Goal: Task Accomplishment & Management: Use online tool/utility

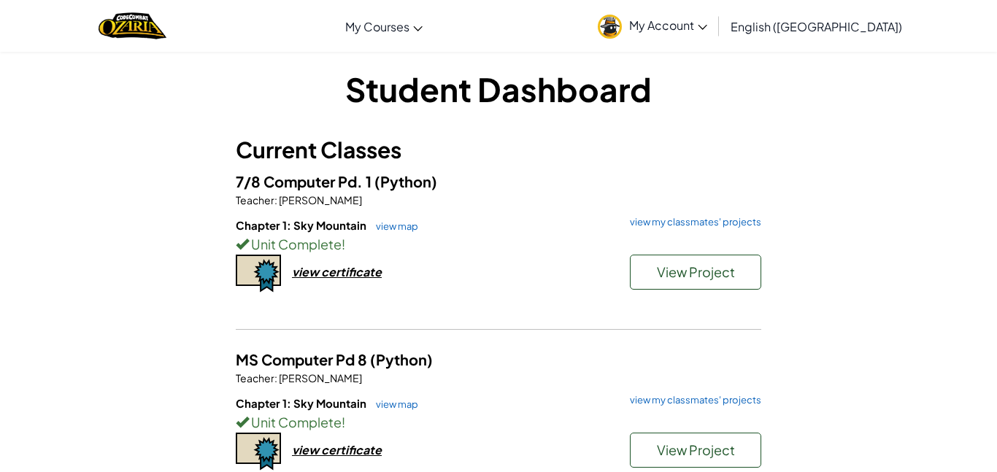
scroll to position [15, 0]
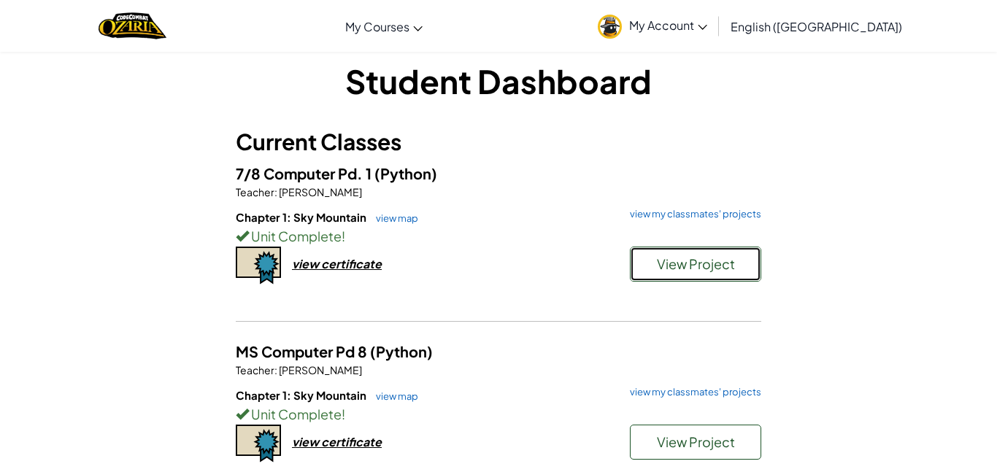
click at [678, 264] on span "View Project" at bounding box center [696, 263] width 78 height 17
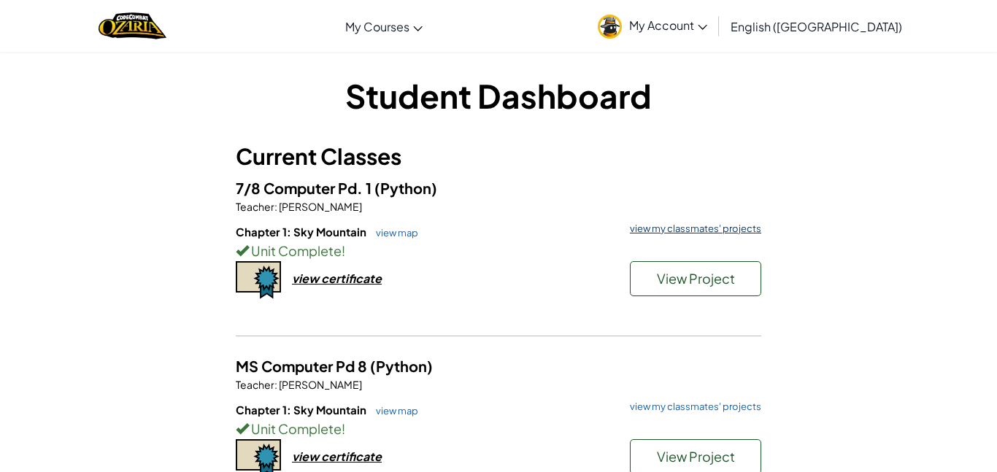
click at [688, 229] on link "view my classmates' projects" at bounding box center [692, 228] width 139 height 9
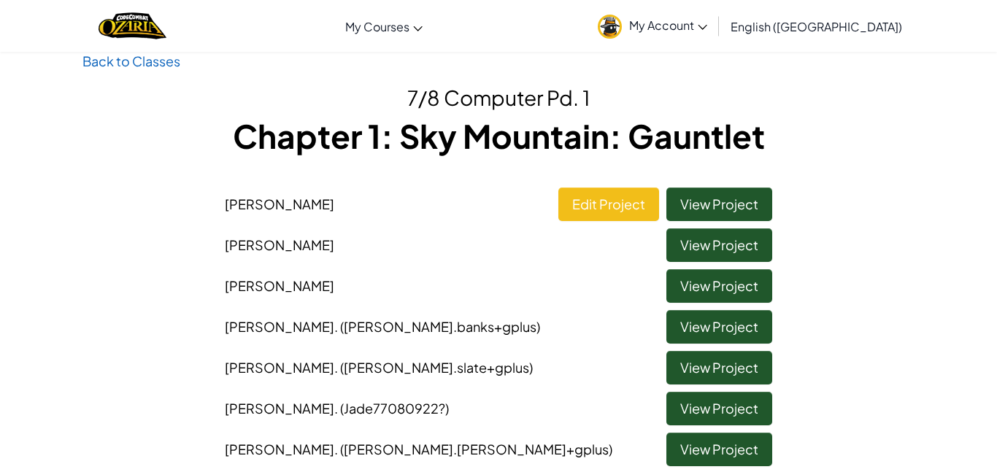
scroll to position [31, 0]
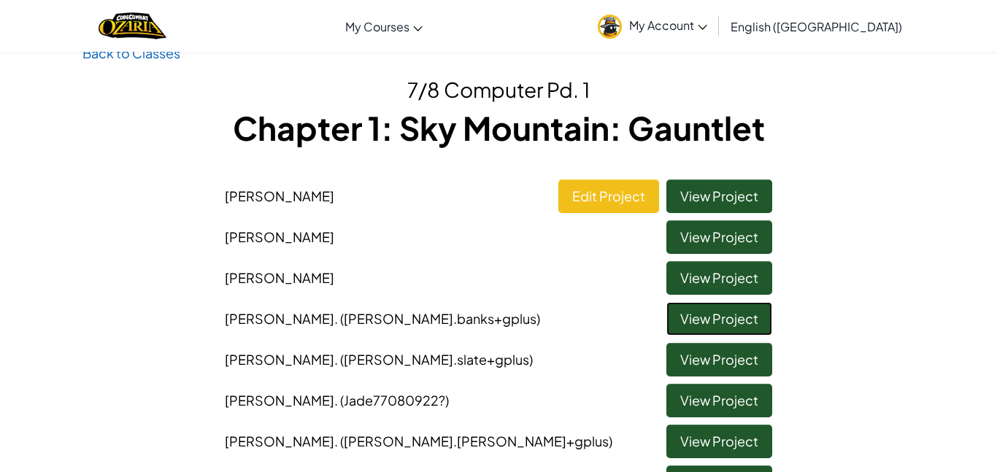
click at [703, 314] on link "View Project" at bounding box center [719, 319] width 106 height 34
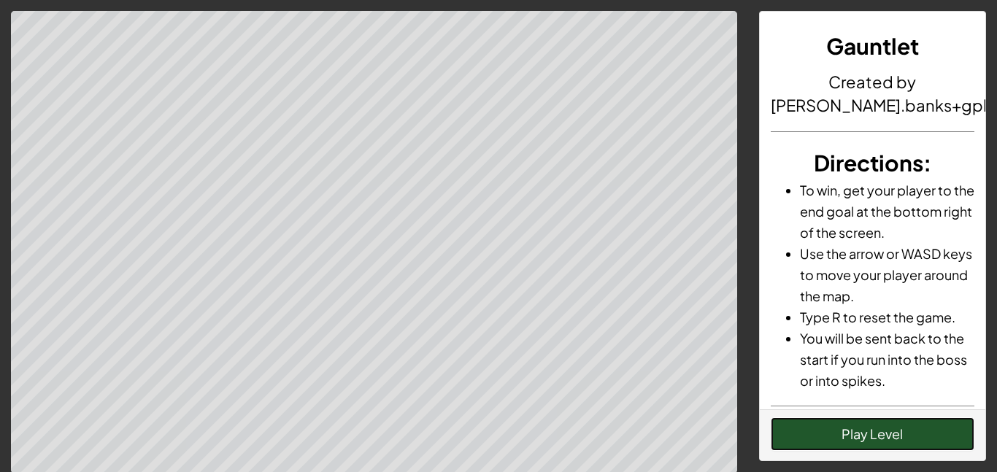
click at [844, 423] on button "Play Level" at bounding box center [873, 434] width 204 height 34
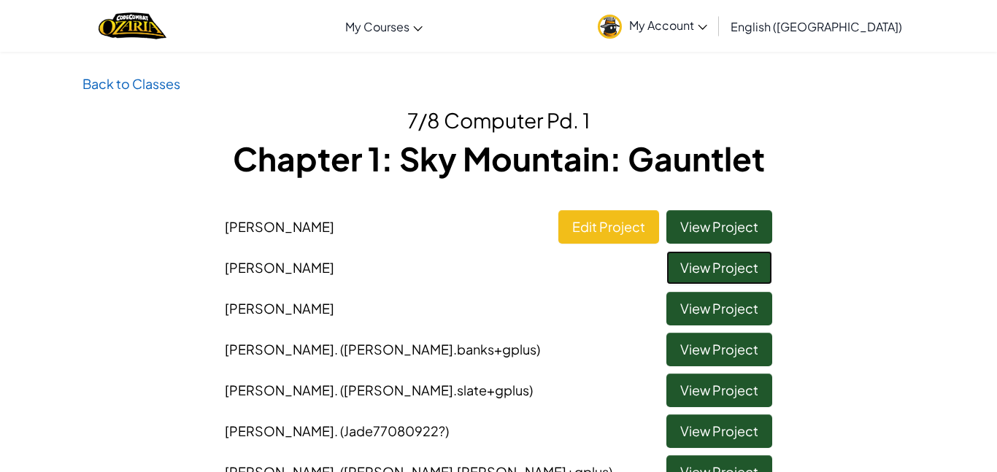
click at [745, 271] on link "View Project" at bounding box center [719, 268] width 106 height 34
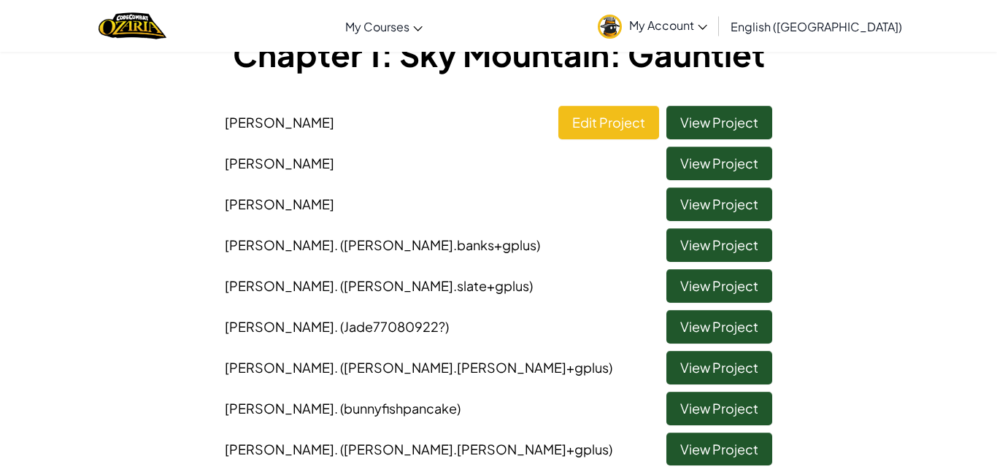
scroll to position [106, 0]
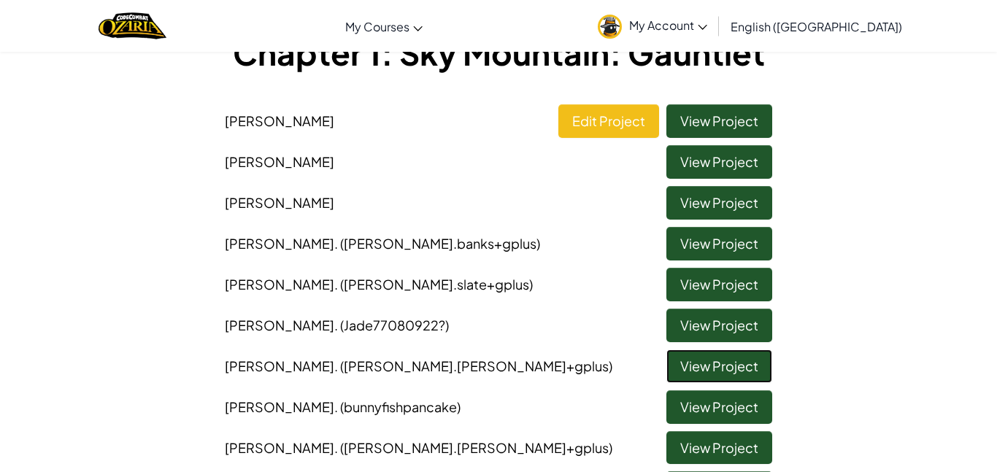
click at [763, 370] on link "View Project" at bounding box center [719, 367] width 106 height 34
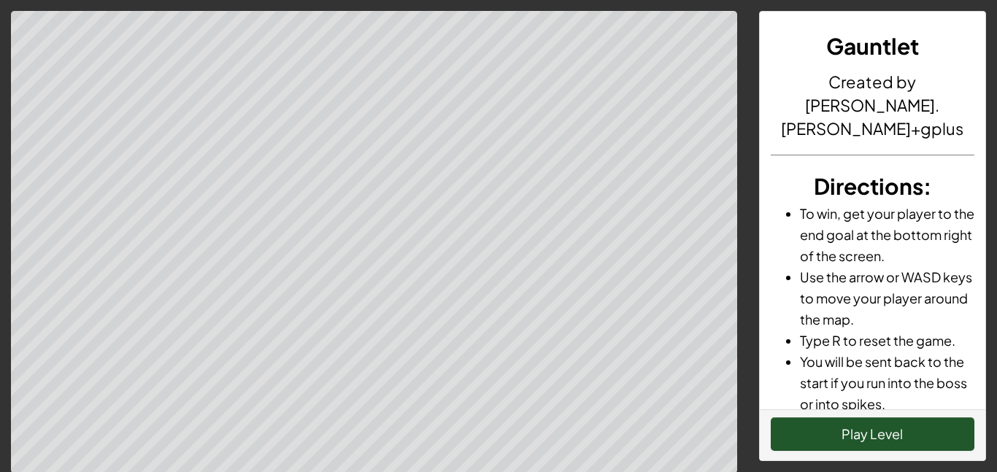
click at [893, 454] on div "Play Level" at bounding box center [873, 434] width 226 height 51
click at [892, 429] on button "Play Level" at bounding box center [873, 434] width 204 height 34
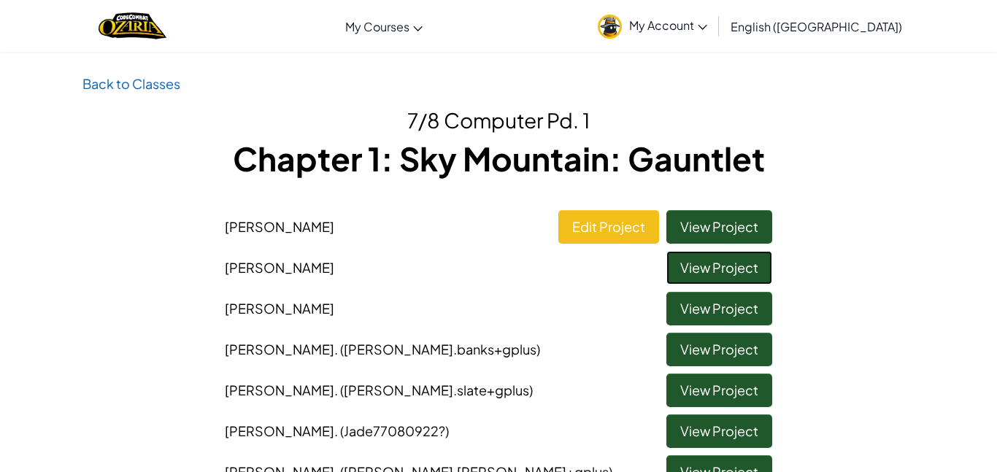
click at [721, 269] on link "View Project" at bounding box center [719, 268] width 106 height 34
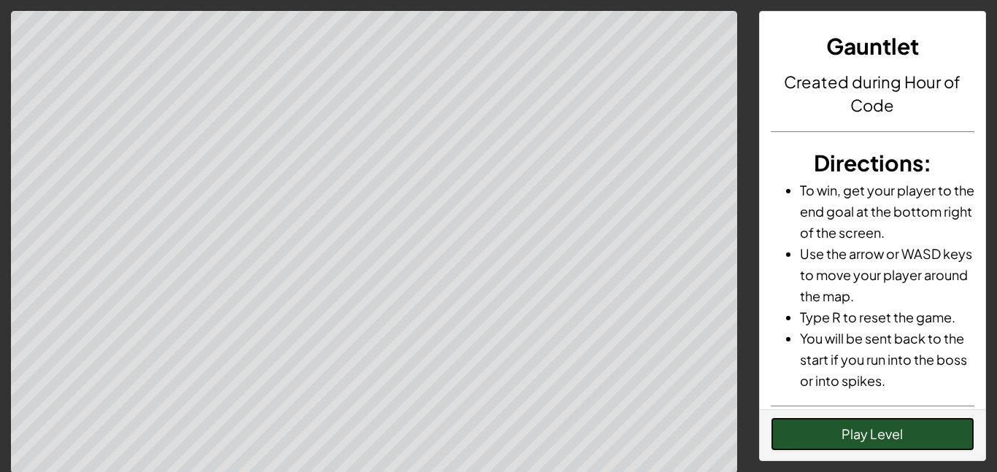
click at [893, 425] on button "Play Level" at bounding box center [873, 434] width 204 height 34
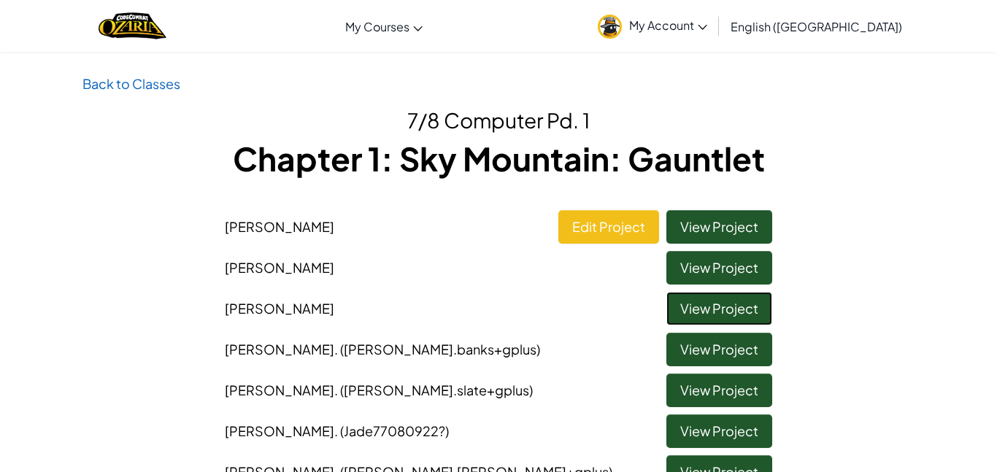
click at [715, 300] on link "View Project" at bounding box center [719, 309] width 106 height 34
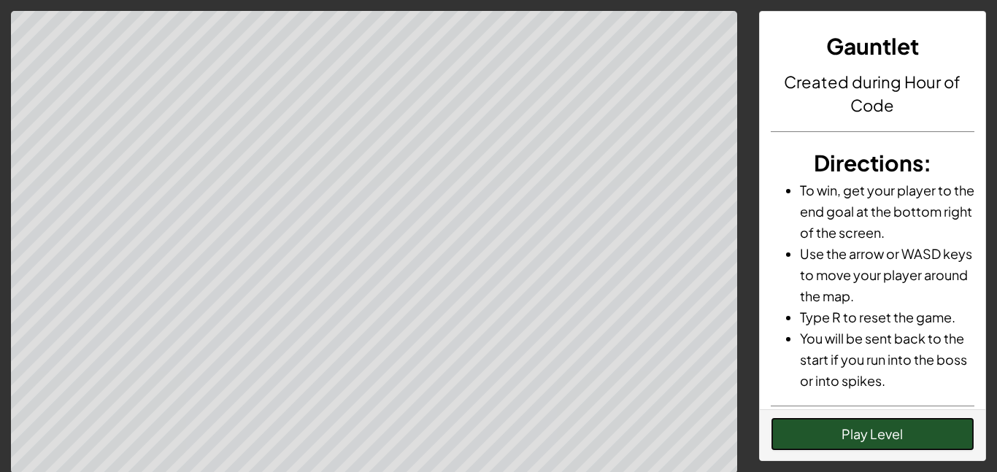
click at [844, 426] on button "Play Level" at bounding box center [873, 434] width 204 height 34
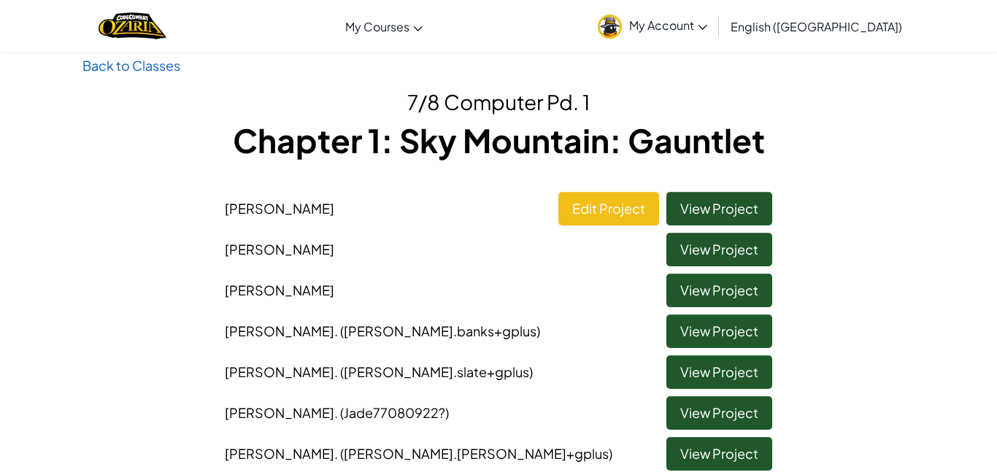
scroll to position [23, 0]
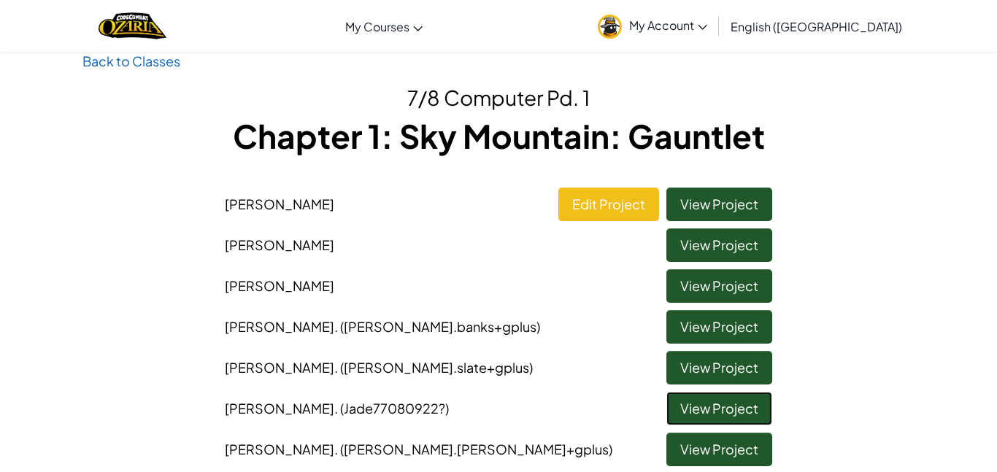
click at [707, 408] on link "View Project" at bounding box center [719, 409] width 106 height 34
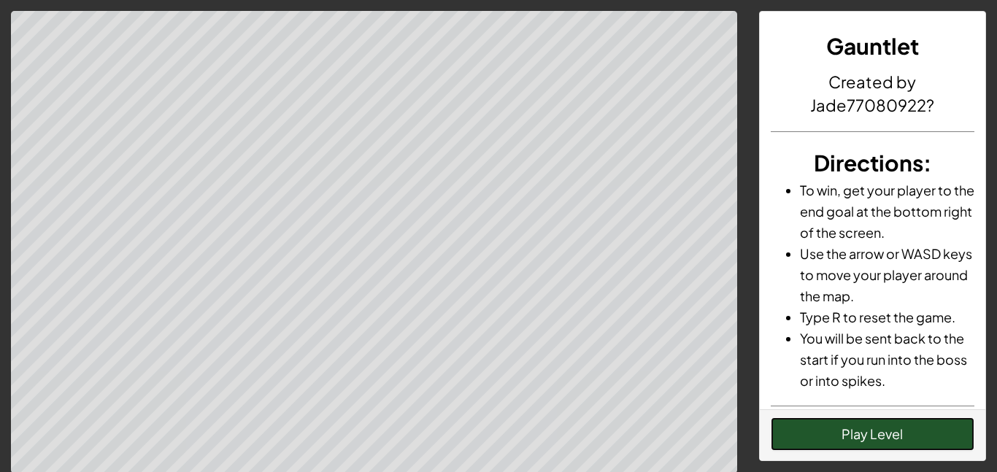
click at [801, 428] on button "Play Level" at bounding box center [873, 434] width 204 height 34
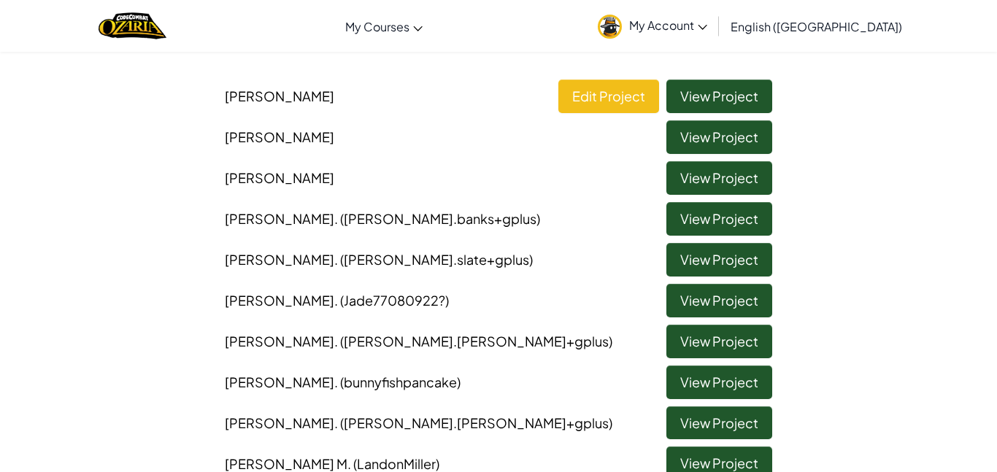
scroll to position [134, 0]
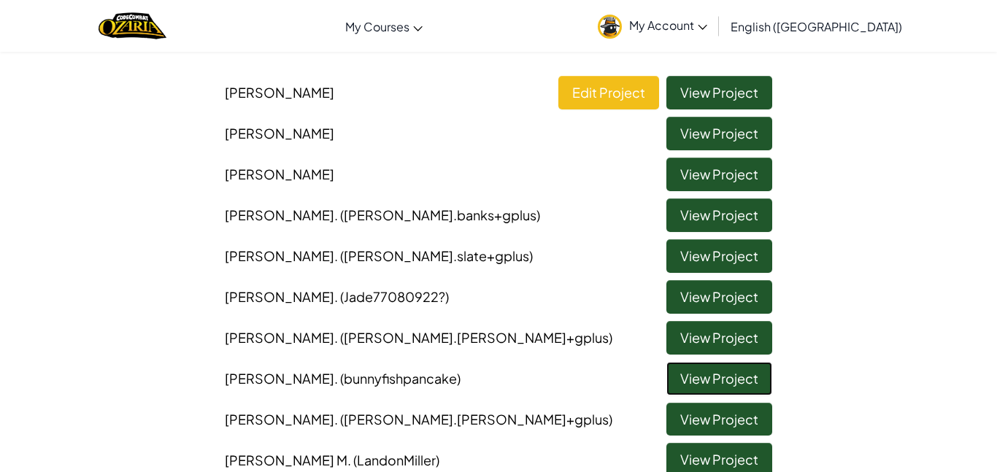
click at [704, 379] on link "View Project" at bounding box center [719, 379] width 106 height 34
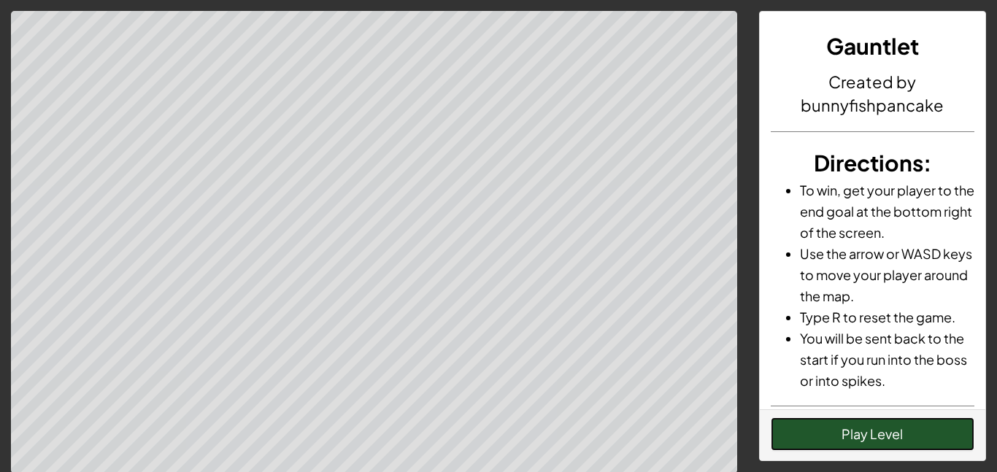
click at [931, 425] on button "Play Level" at bounding box center [873, 434] width 204 height 34
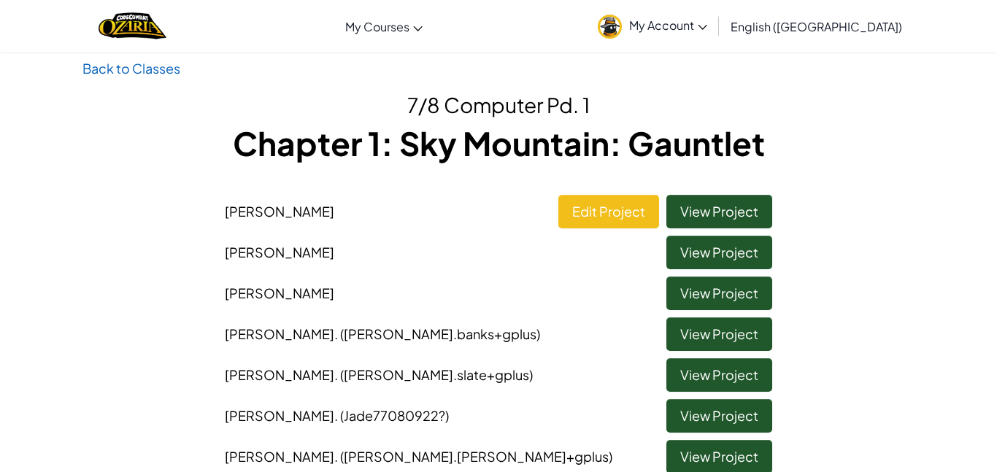
scroll to position [37, 0]
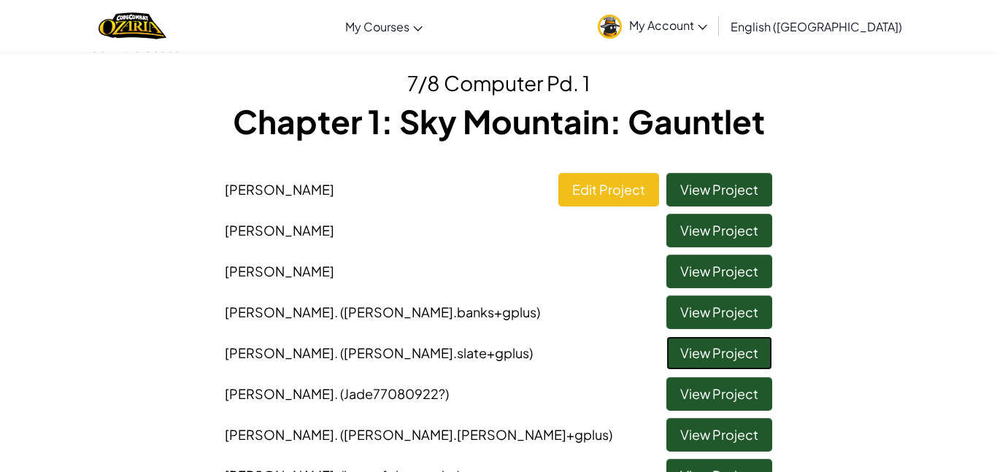
click at [750, 356] on link "View Project" at bounding box center [719, 353] width 106 height 34
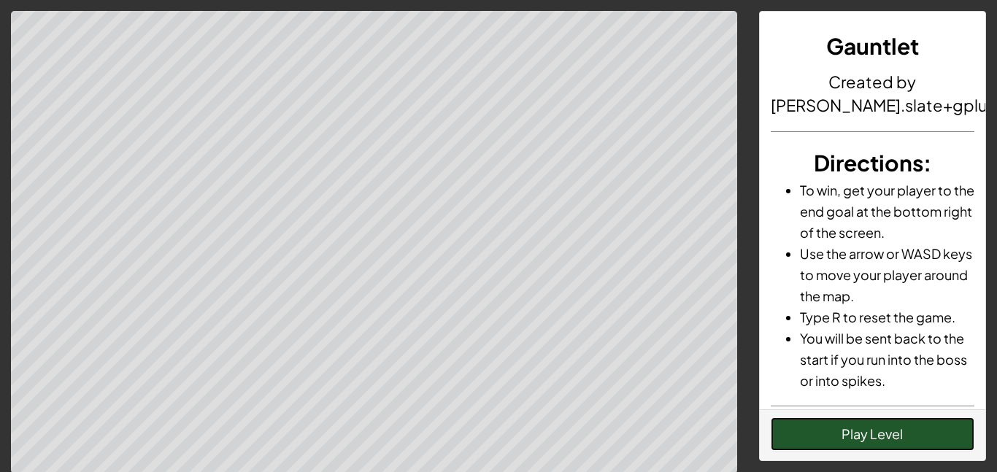
click at [853, 434] on button "Play Level" at bounding box center [873, 434] width 204 height 34
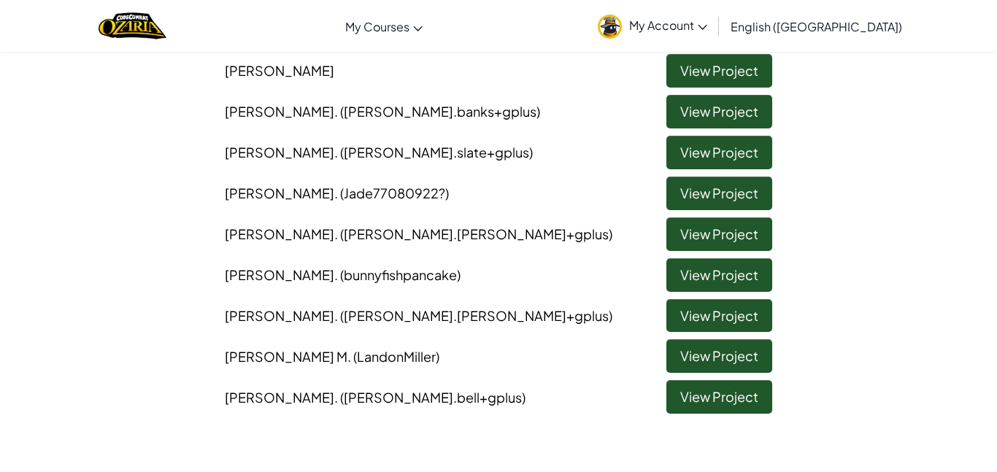
scroll to position [240, 0]
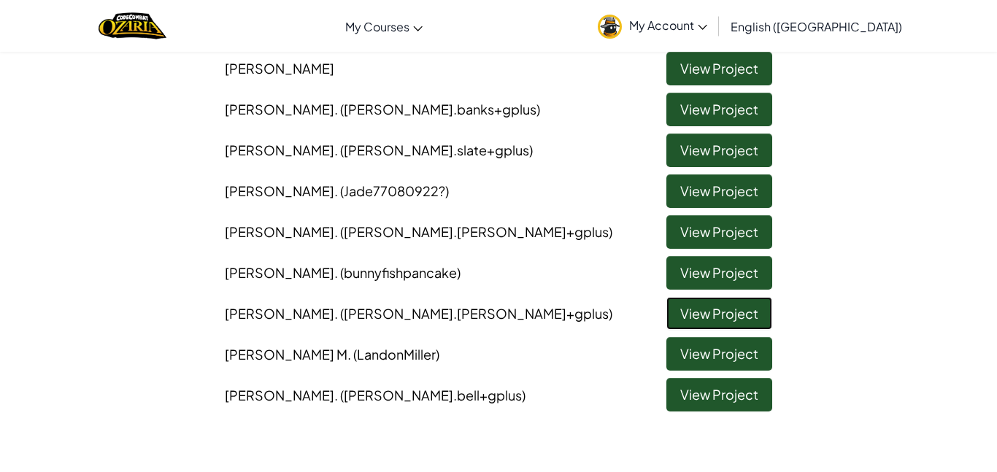
click at [715, 311] on link "View Project" at bounding box center [719, 314] width 106 height 34
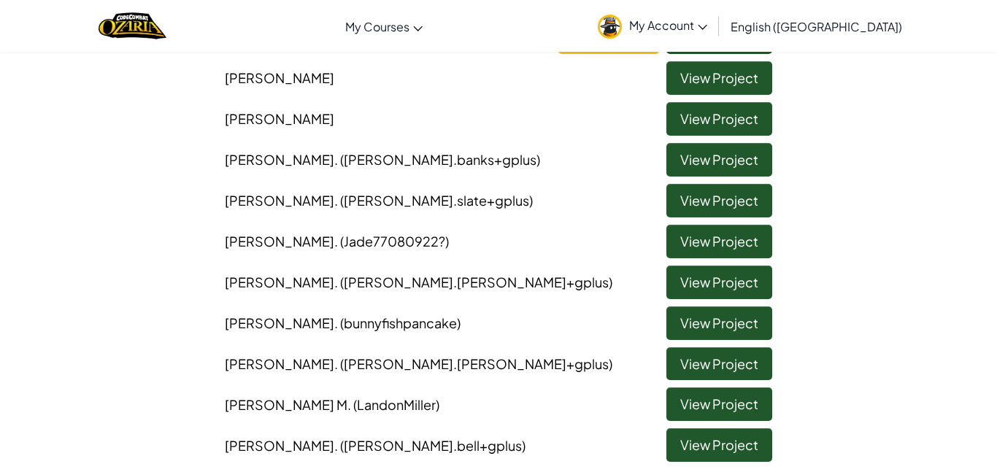
scroll to position [198, 0]
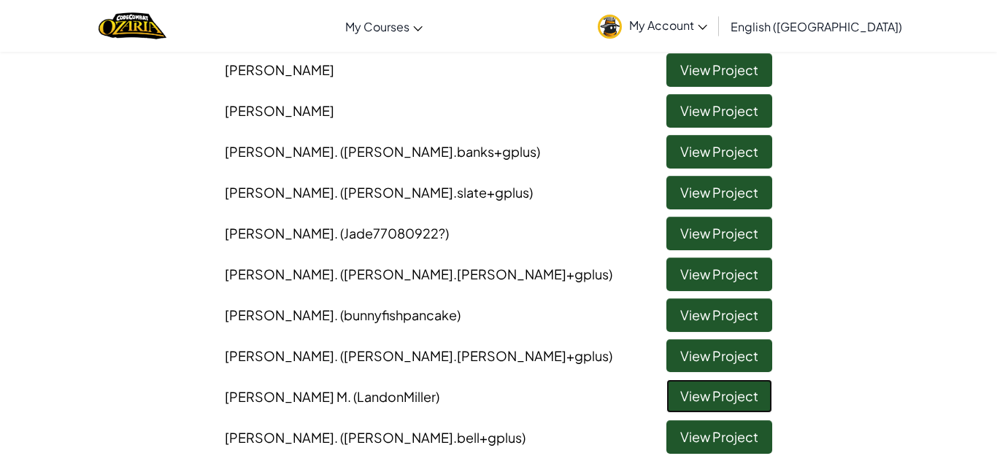
click at [700, 398] on link "View Project" at bounding box center [719, 397] width 106 height 34
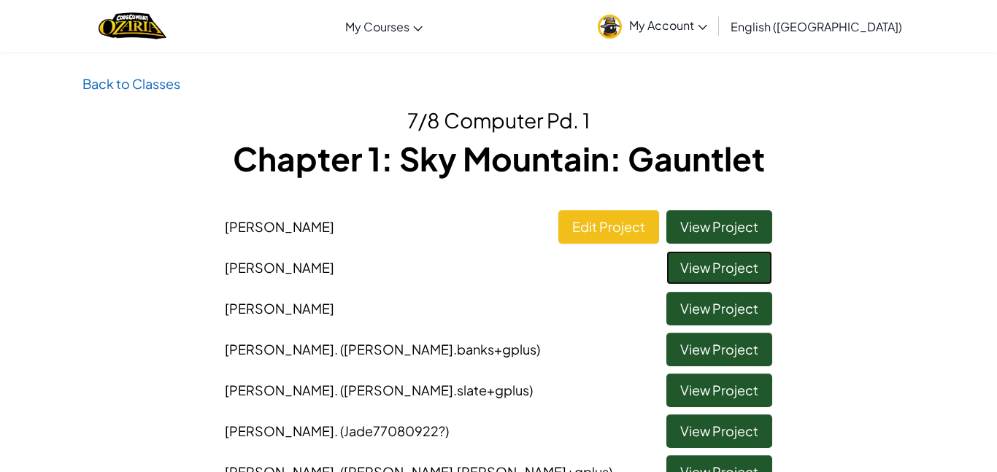
click at [737, 277] on link "View Project" at bounding box center [719, 268] width 106 height 34
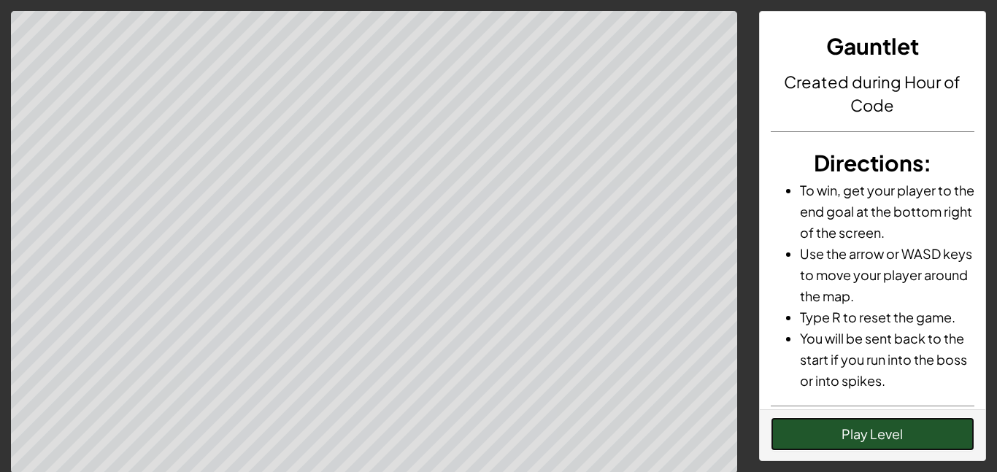
click at [912, 439] on button "Play Level" at bounding box center [873, 434] width 204 height 34
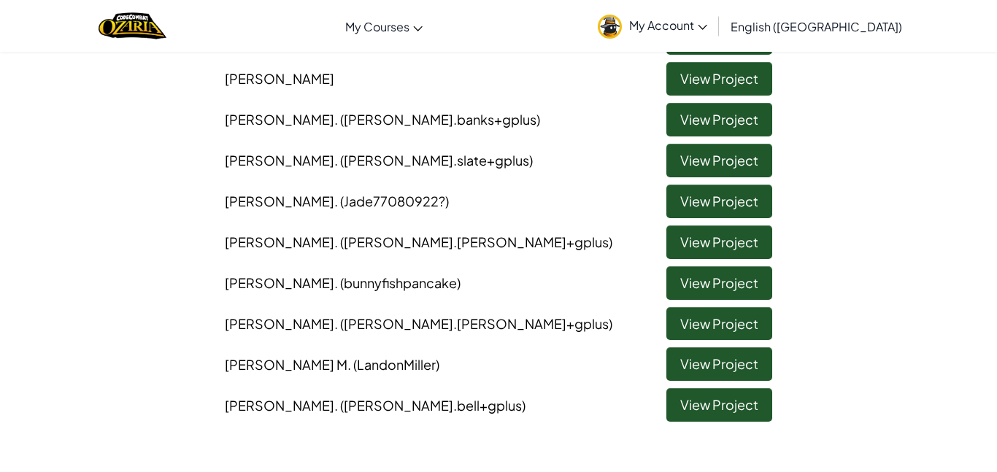
scroll to position [231, 0]
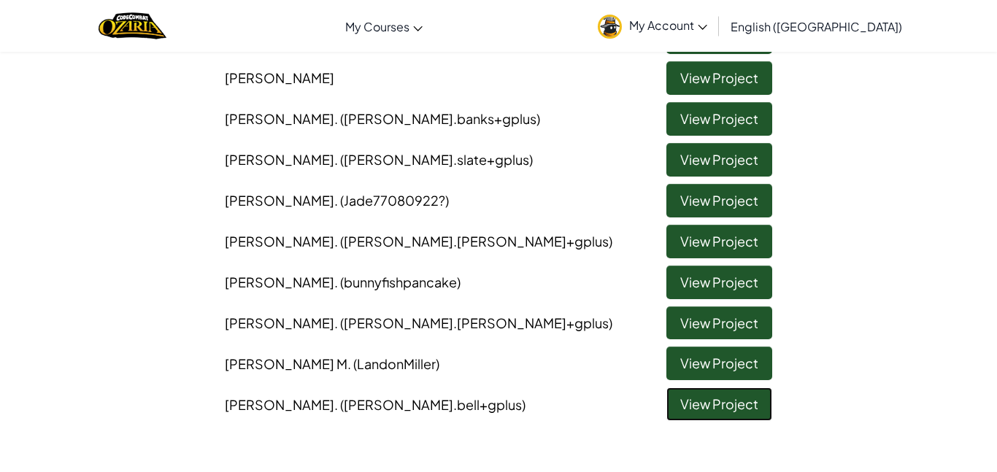
click at [689, 407] on link "View Project" at bounding box center [719, 405] width 106 height 34
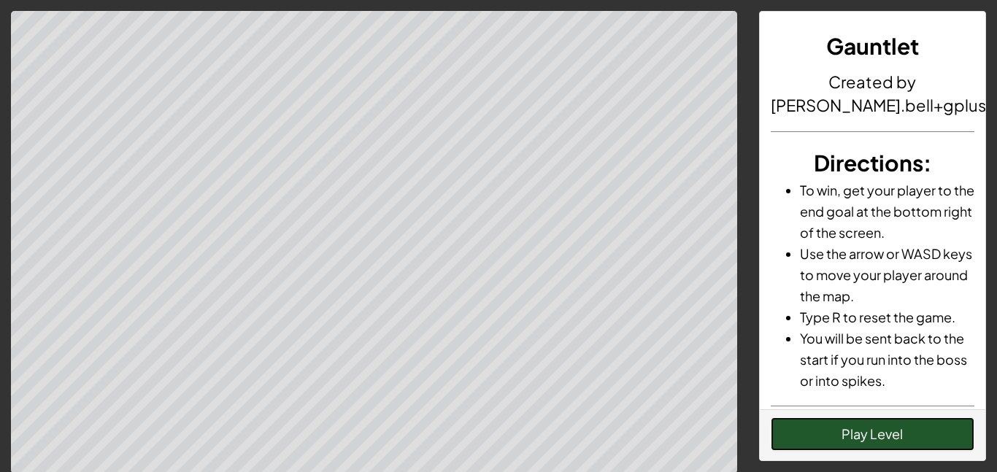
click at [870, 436] on button "Play Level" at bounding box center [873, 434] width 204 height 34
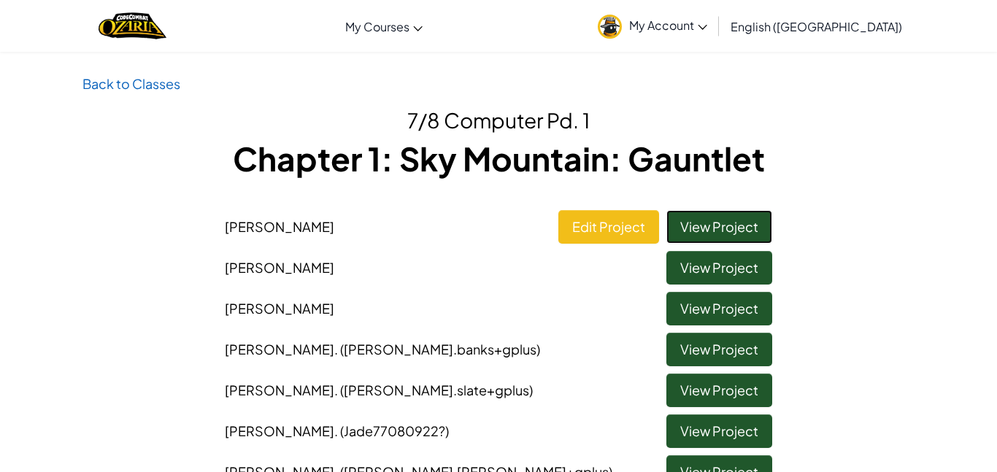
click at [701, 216] on link "View Project" at bounding box center [719, 227] width 106 height 34
click at [696, 214] on link "View Project" at bounding box center [719, 227] width 106 height 34
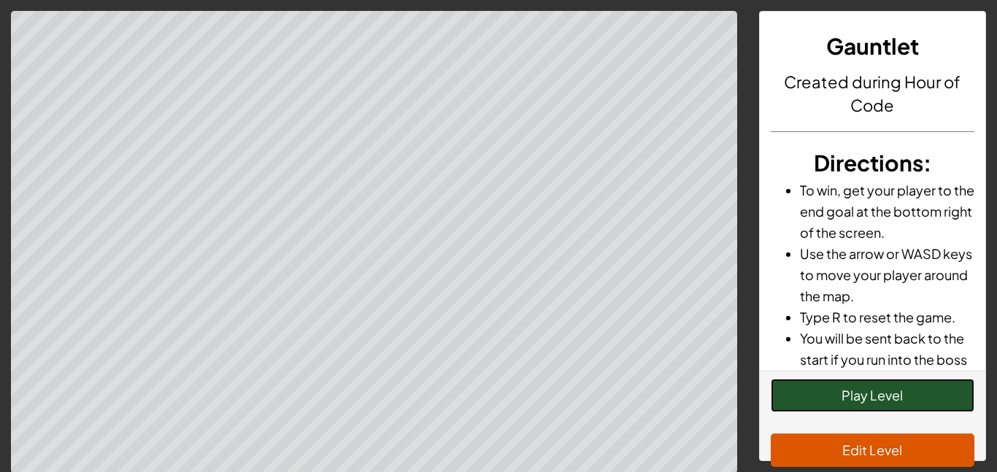
click at [906, 390] on button "Play Level" at bounding box center [873, 396] width 204 height 34
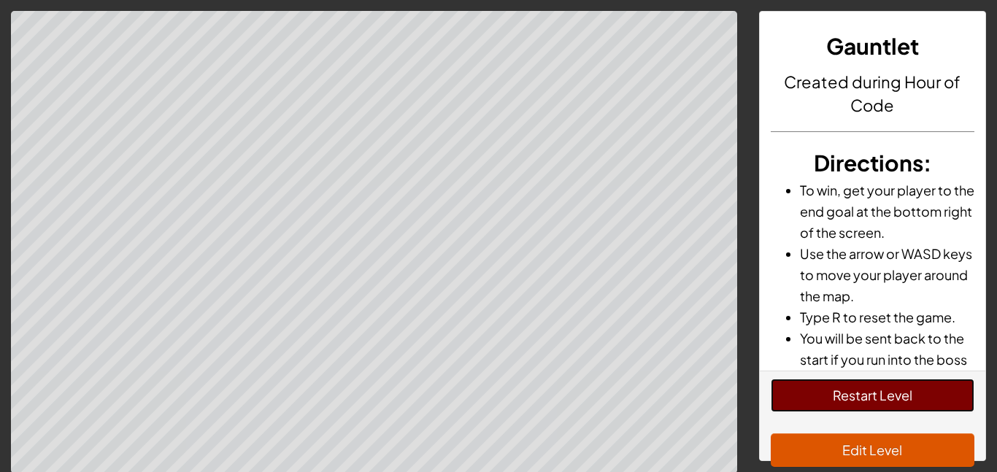
drag, startPoint x: 872, startPoint y: 393, endPoint x: 874, endPoint y: 430, distance: 37.3
click at [872, 393] on button "Restart Level" at bounding box center [873, 396] width 204 height 34
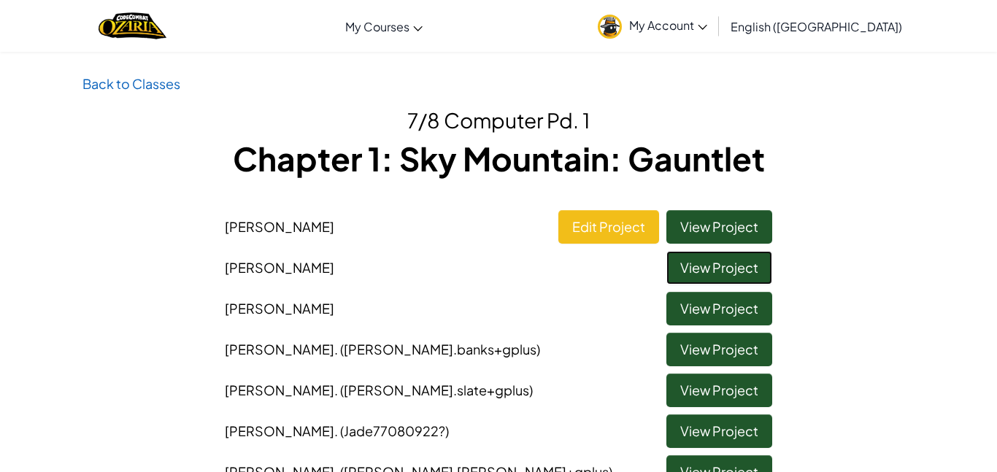
click at [746, 271] on link "View Project" at bounding box center [719, 268] width 106 height 34
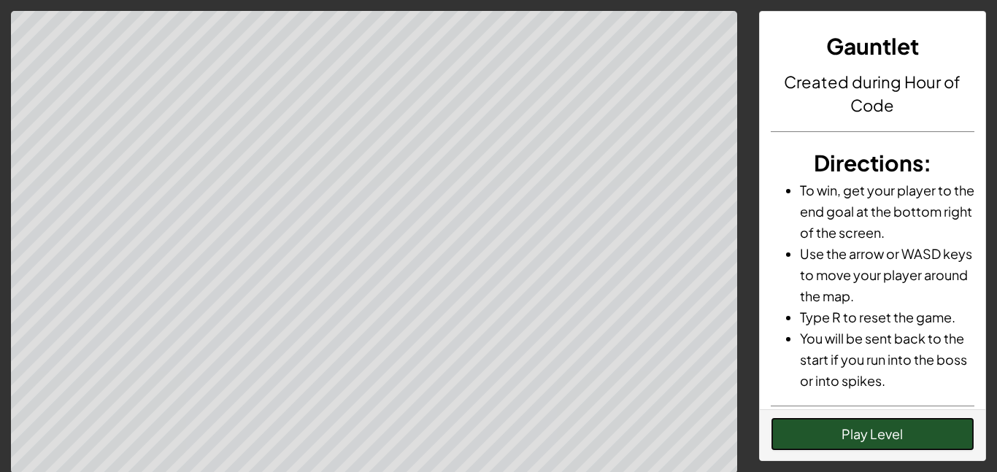
click at [937, 431] on button "Play Level" at bounding box center [873, 434] width 204 height 34
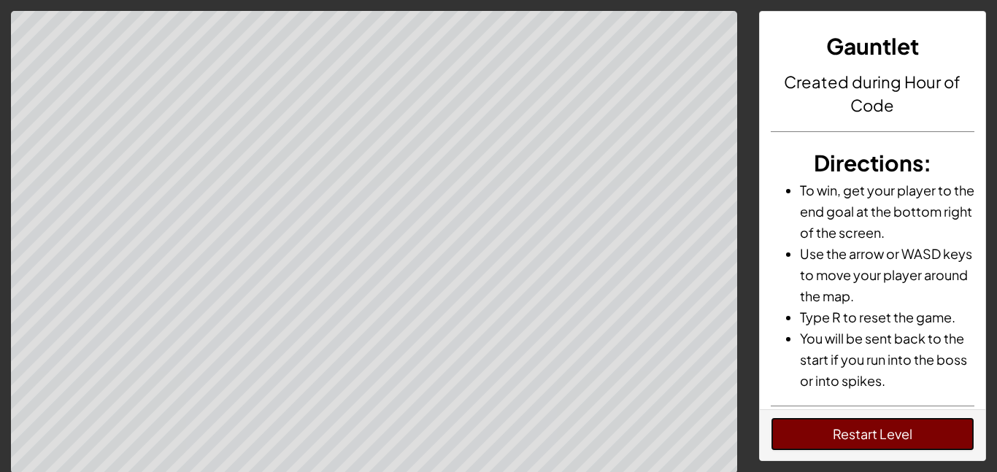
click at [917, 430] on button "Restart Level" at bounding box center [873, 434] width 204 height 34
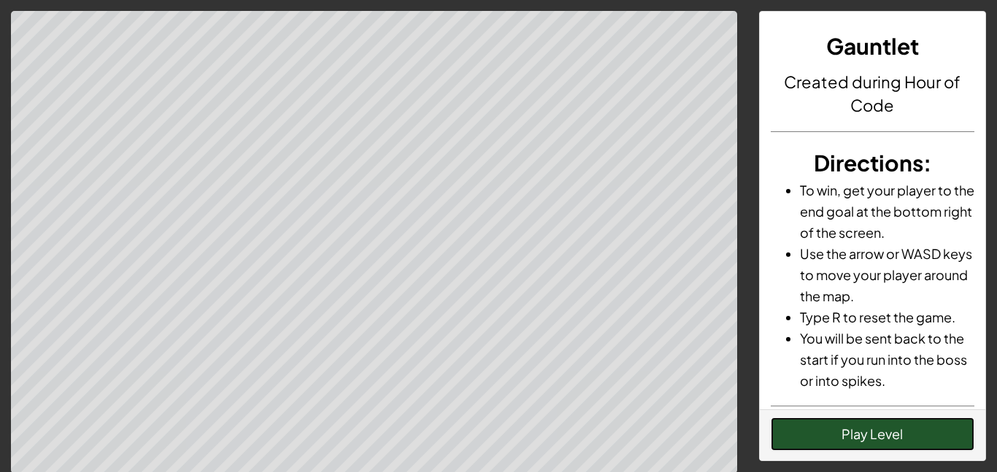
drag, startPoint x: 808, startPoint y: 431, endPoint x: 792, endPoint y: 417, distance: 21.2
click at [801, 428] on button "Play Level" at bounding box center [873, 434] width 204 height 34
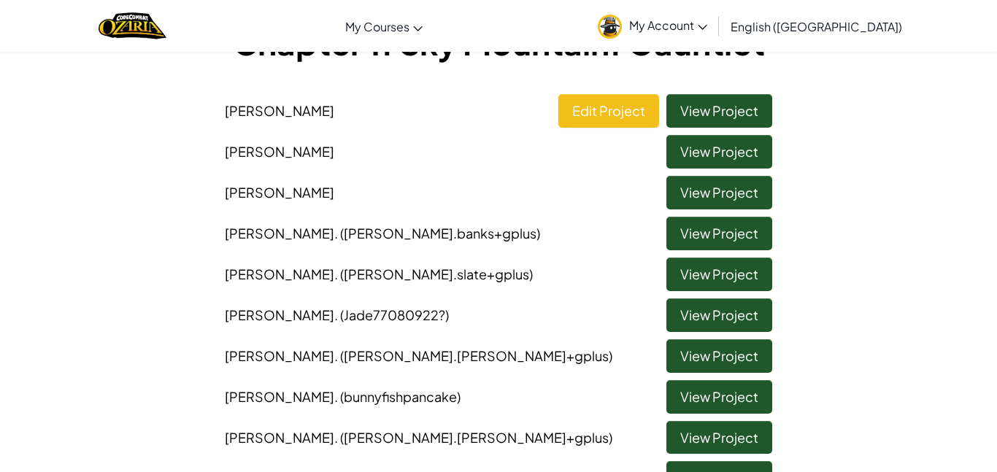
scroll to position [146, 0]
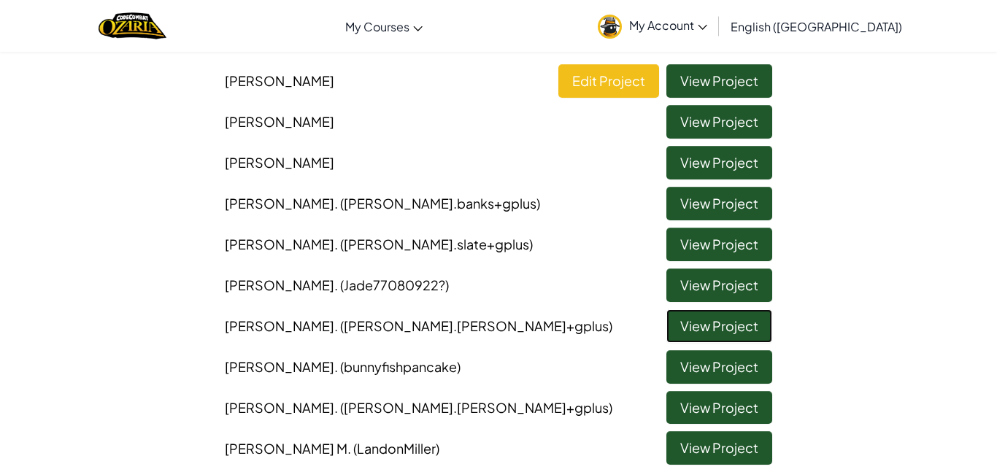
click at [696, 326] on link "View Project" at bounding box center [719, 326] width 106 height 34
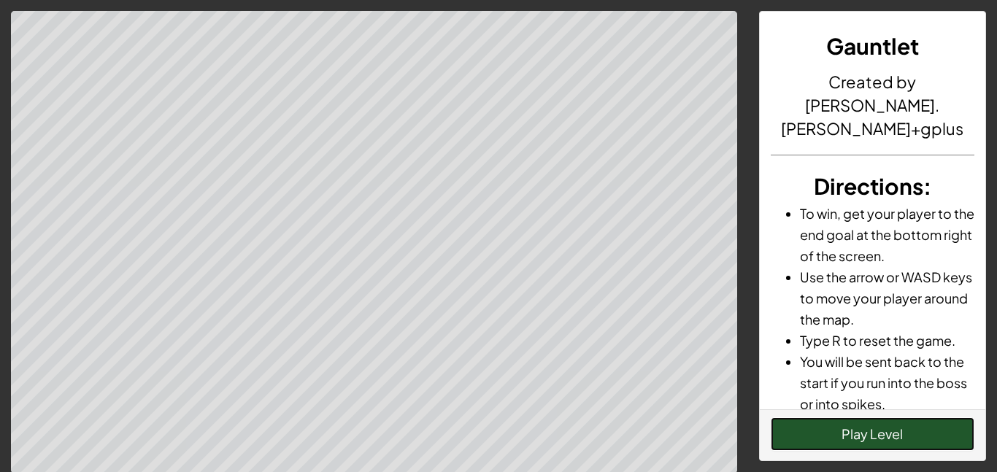
click at [869, 440] on button "Play Level" at bounding box center [873, 434] width 204 height 34
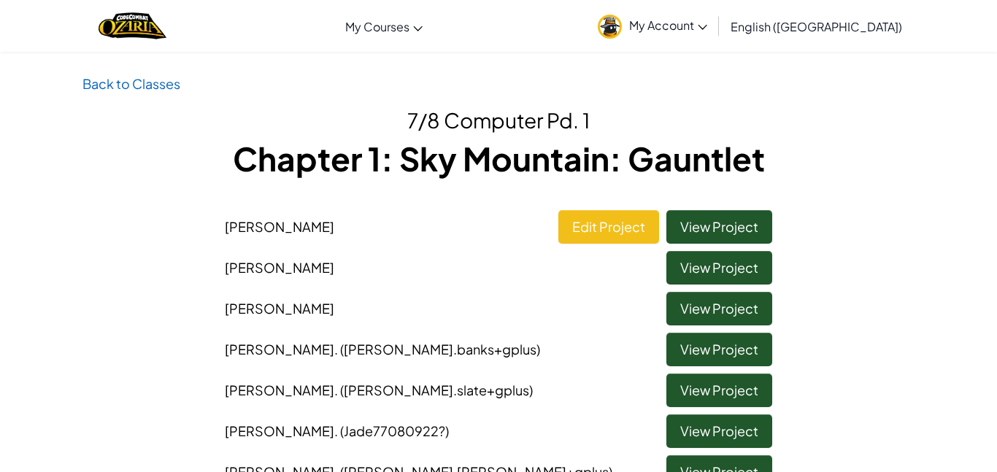
click at [719, 209] on li "Sean Stewart Edit Project View Project" at bounding box center [498, 223] width 569 height 41
click at [732, 220] on link "View Project" at bounding box center [719, 227] width 106 height 34
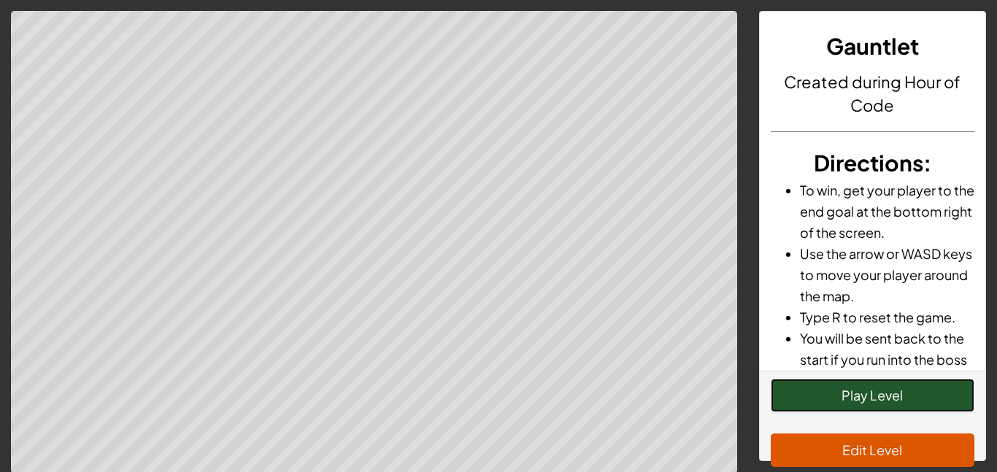
click at [923, 398] on button "Play Level" at bounding box center [873, 396] width 204 height 34
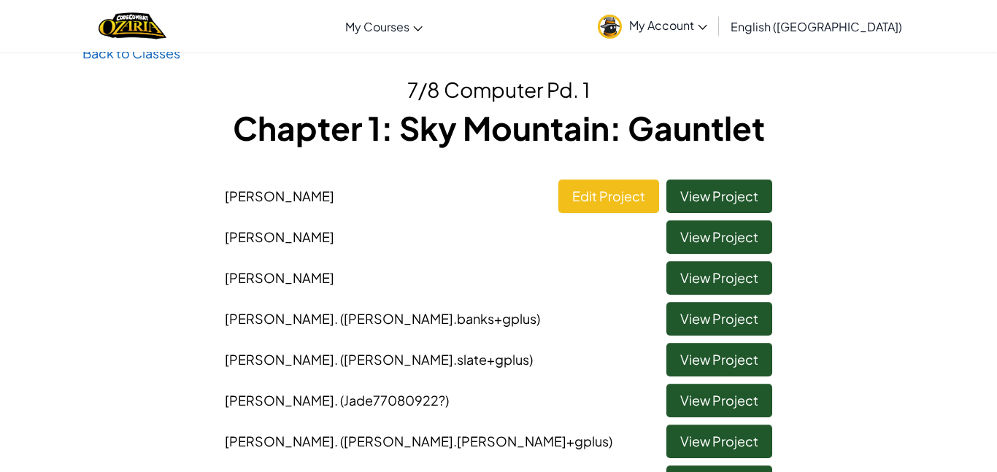
scroll to position [26, 0]
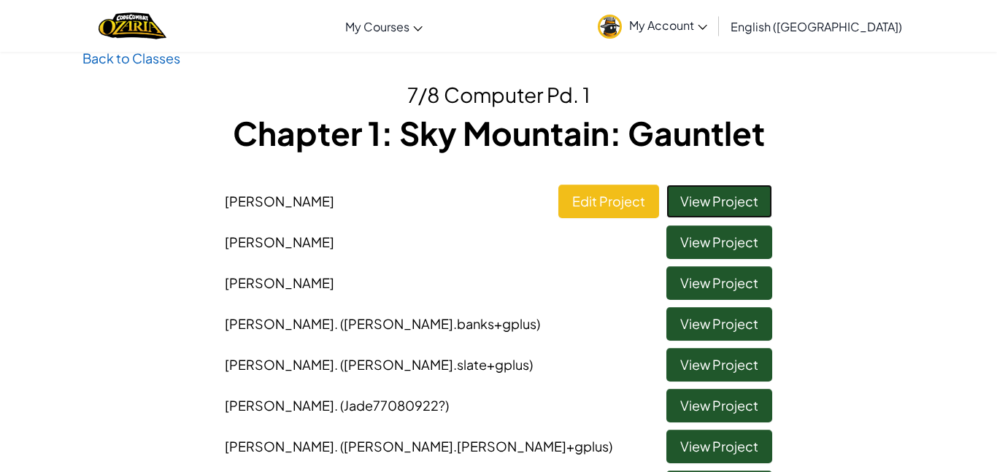
click at [736, 192] on link "View Project" at bounding box center [719, 202] width 106 height 34
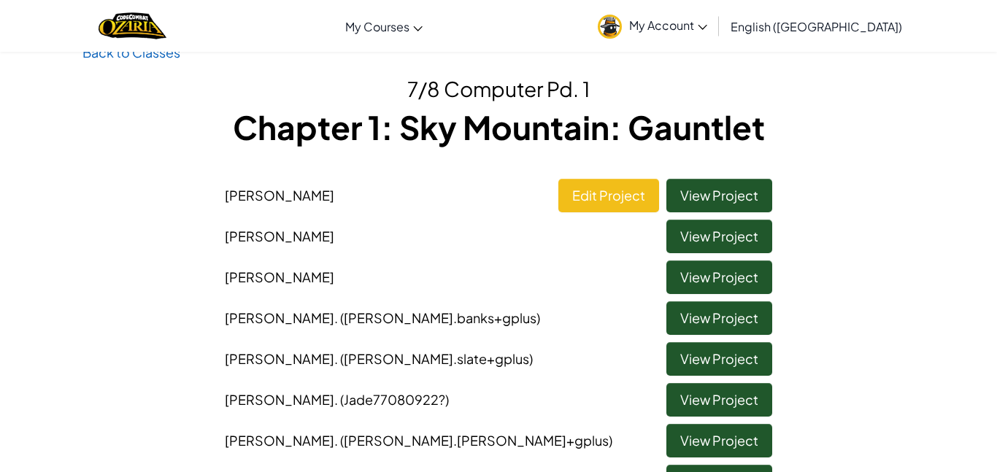
scroll to position [40, 0]
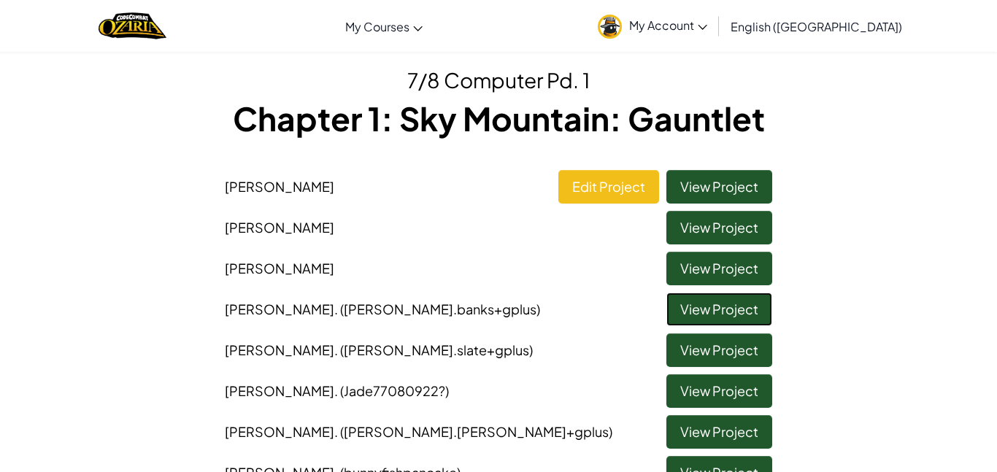
click at [739, 313] on link "View Project" at bounding box center [719, 310] width 106 height 34
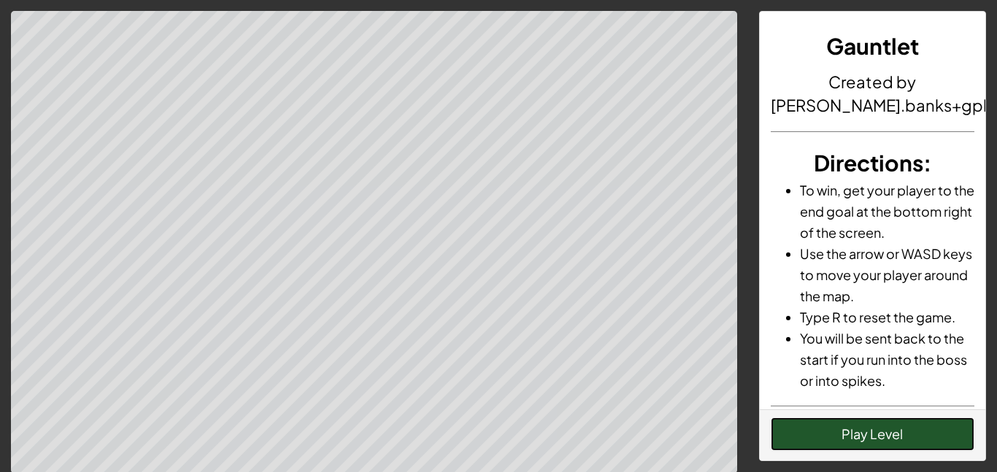
click at [931, 433] on button "Play Level" at bounding box center [873, 434] width 204 height 34
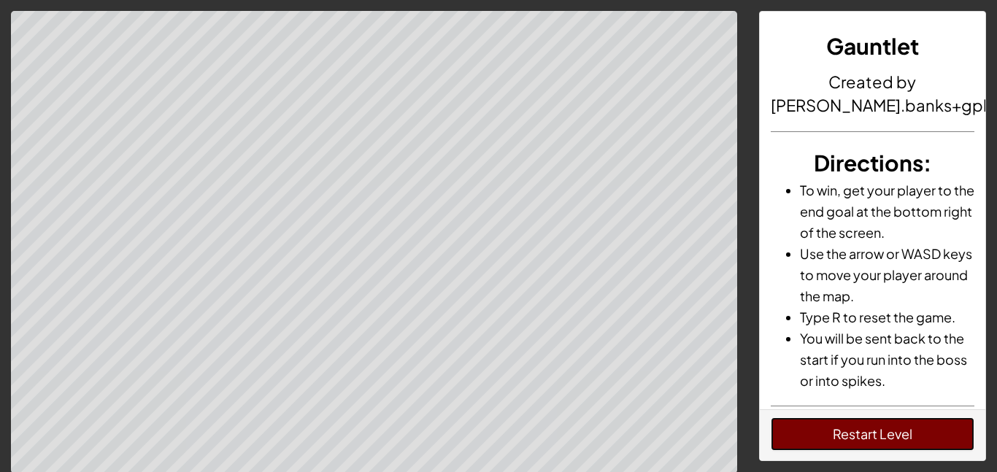
click at [919, 444] on button "Restart Level" at bounding box center [873, 434] width 204 height 34
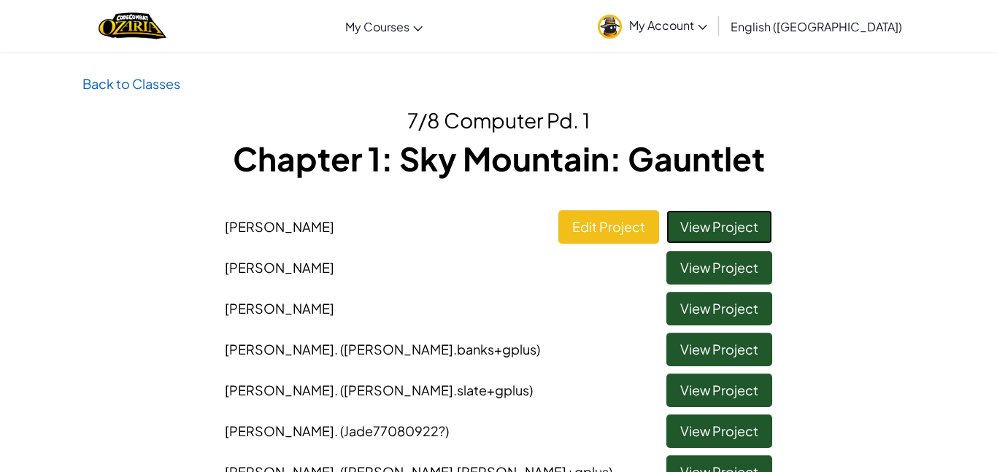
click at [717, 213] on link "View Project" at bounding box center [719, 227] width 106 height 34
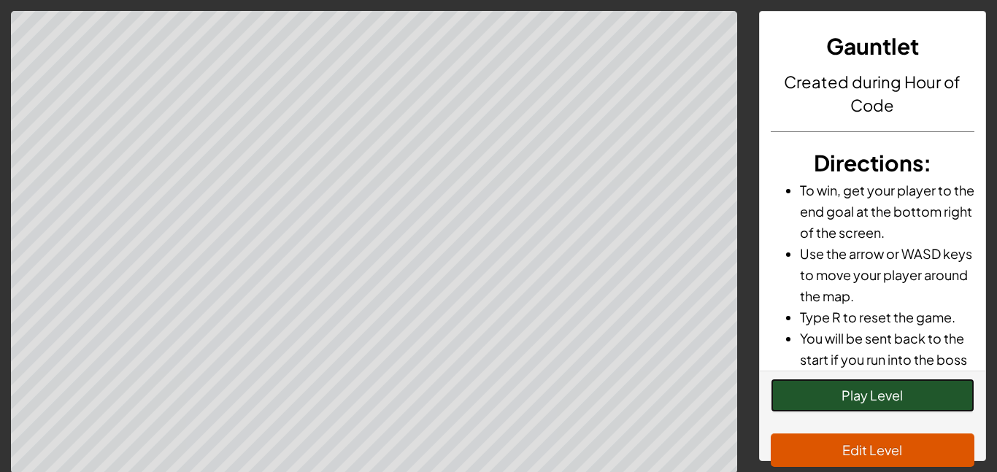
click at [926, 390] on button "Play Level" at bounding box center [873, 396] width 204 height 34
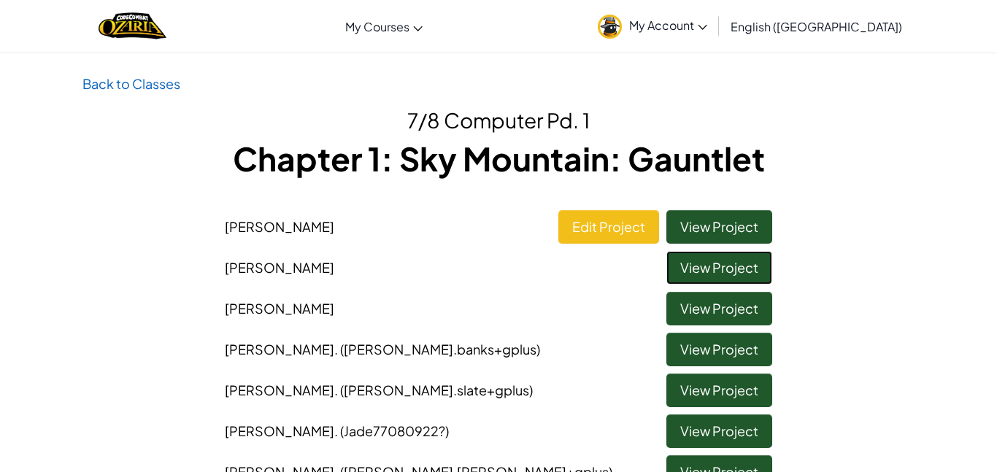
click at [728, 270] on link "View Project" at bounding box center [719, 268] width 106 height 34
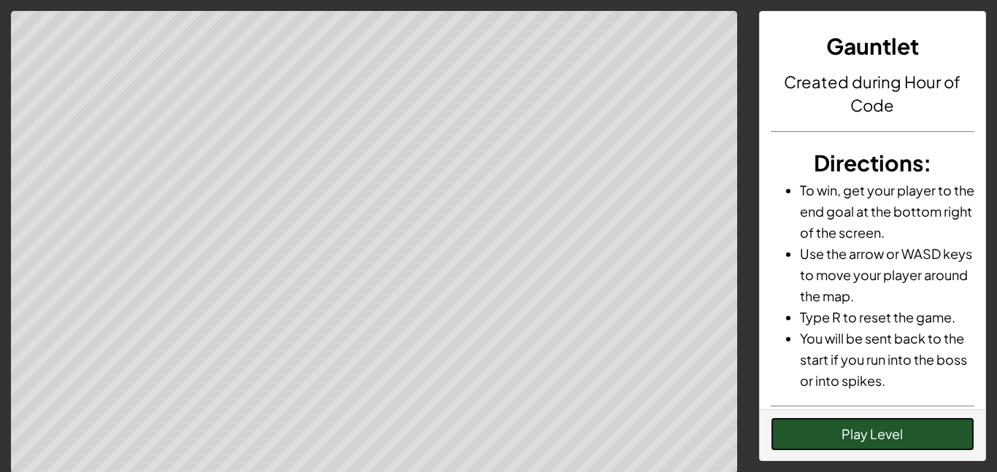
click at [830, 425] on button "Play Level" at bounding box center [873, 434] width 204 height 34
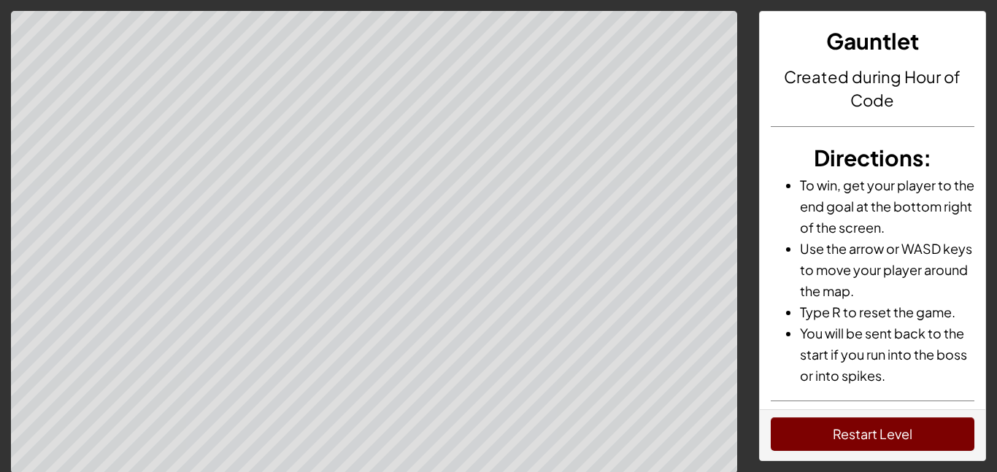
scroll to position [7, 0]
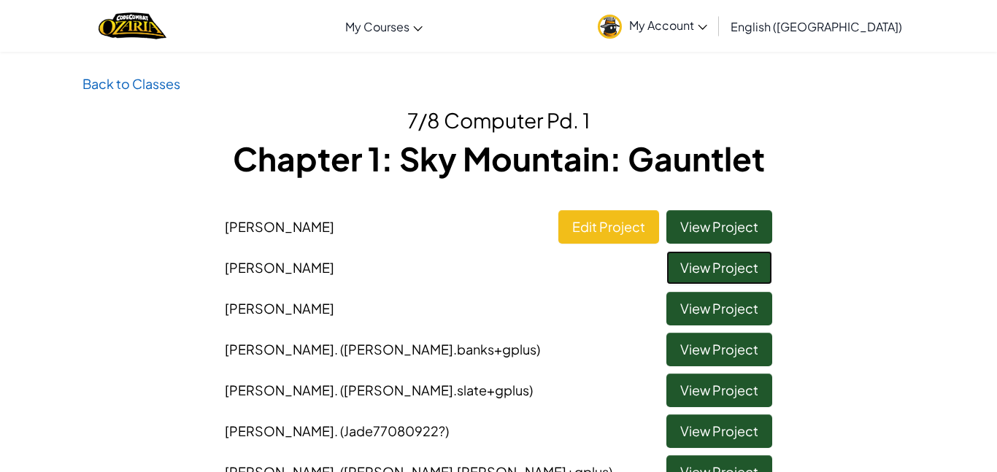
click at [700, 271] on link "View Project" at bounding box center [719, 268] width 106 height 34
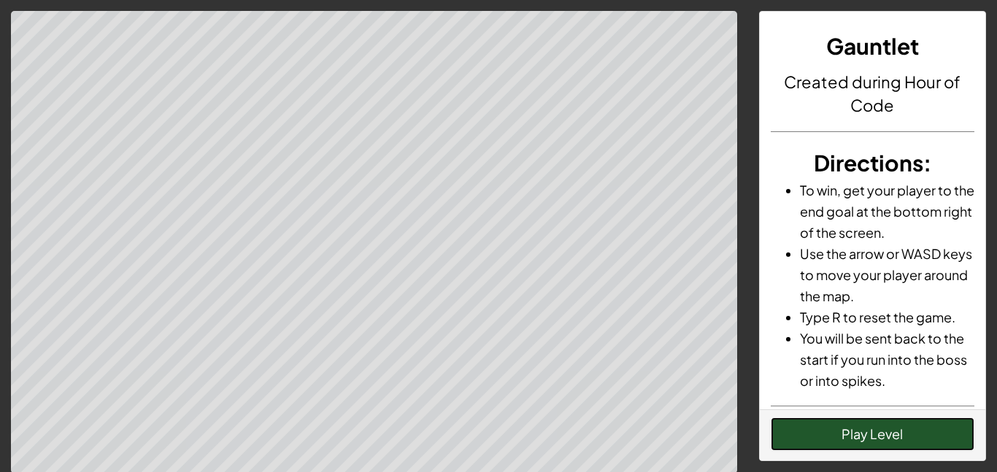
click at [885, 431] on button "Play Level" at bounding box center [873, 434] width 204 height 34
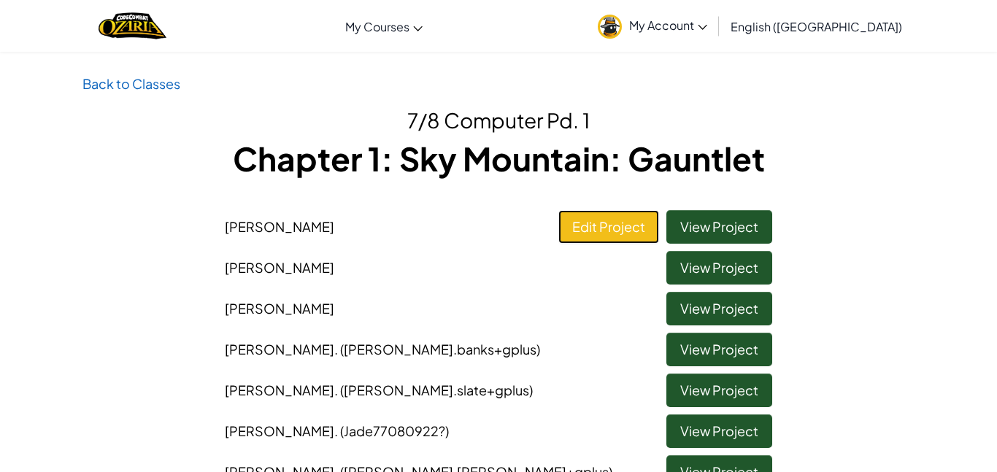
click at [633, 223] on link "Edit Project" at bounding box center [608, 227] width 101 height 34
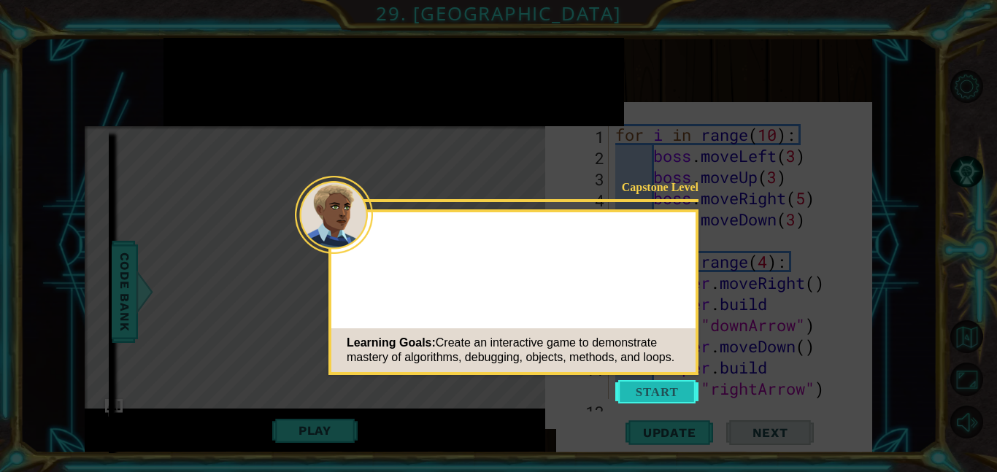
click at [623, 389] on button "Start" at bounding box center [656, 391] width 83 height 23
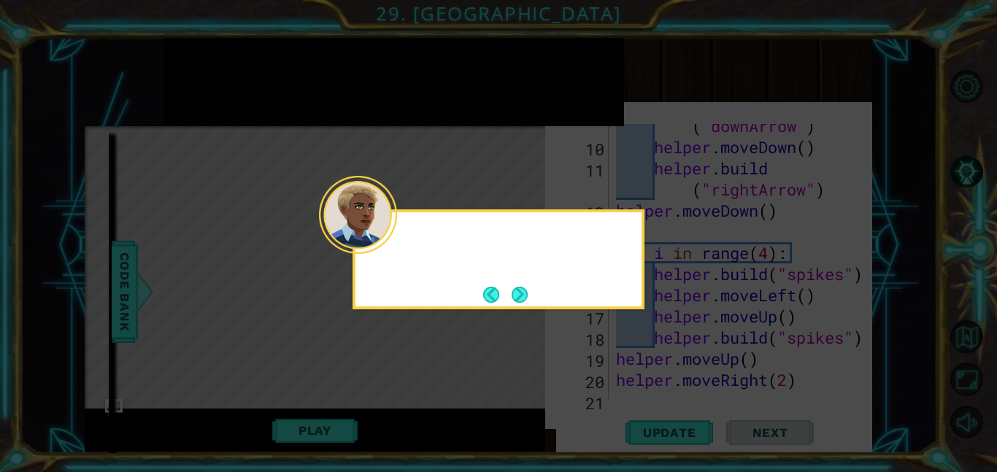
scroll to position [487, 0]
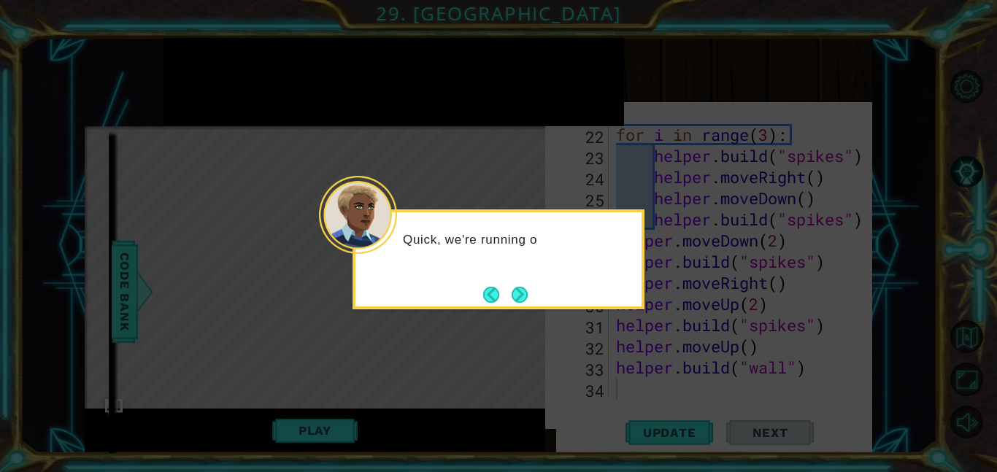
click at [531, 296] on div "Quick, we're running o" at bounding box center [499, 259] width 292 height 100
click at [521, 297] on button "Next" at bounding box center [520, 295] width 16 height 16
click at [523, 295] on button "Next" at bounding box center [520, 295] width 16 height 16
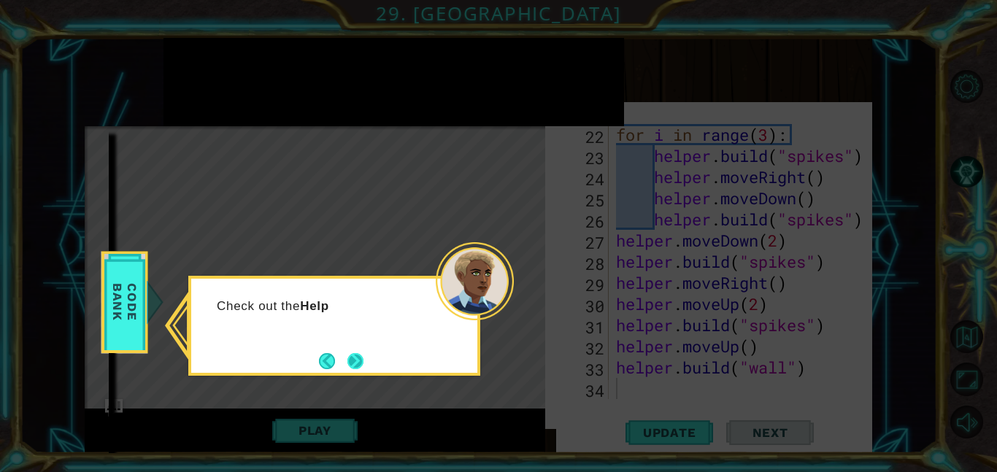
click at [361, 362] on button "Next" at bounding box center [355, 361] width 17 height 17
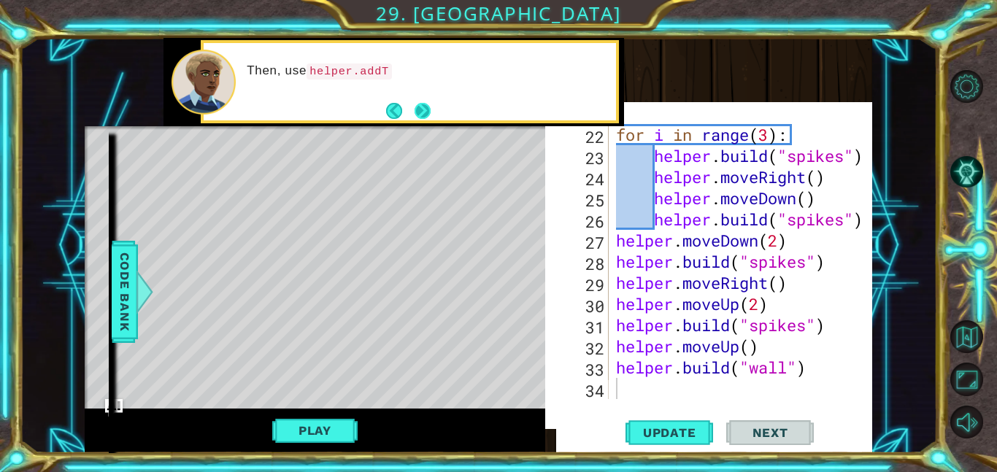
click at [417, 105] on button "Next" at bounding box center [423, 111] width 17 height 17
click at [427, 119] on button "Next" at bounding box center [423, 111] width 16 height 16
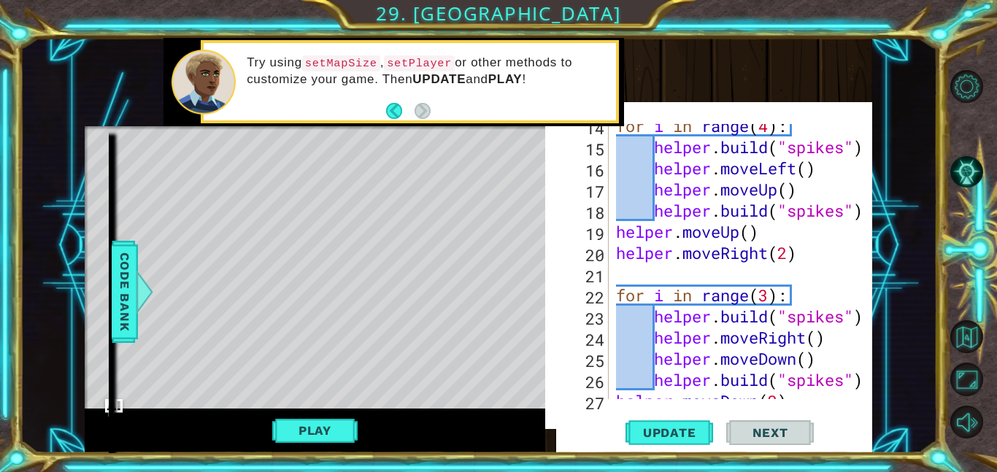
scroll to position [327, 0]
click at [765, 291] on div "for i in range ( 4 ) : helper . build ( "spikes" ) helper . moveLeft ( ) helper…" at bounding box center [744, 273] width 263 height 317
click at [767, 290] on div "for i in range ( 4 ) : helper . build ( "spikes" ) helper . moveLeft ( ) helper…" at bounding box center [744, 273] width 263 height 317
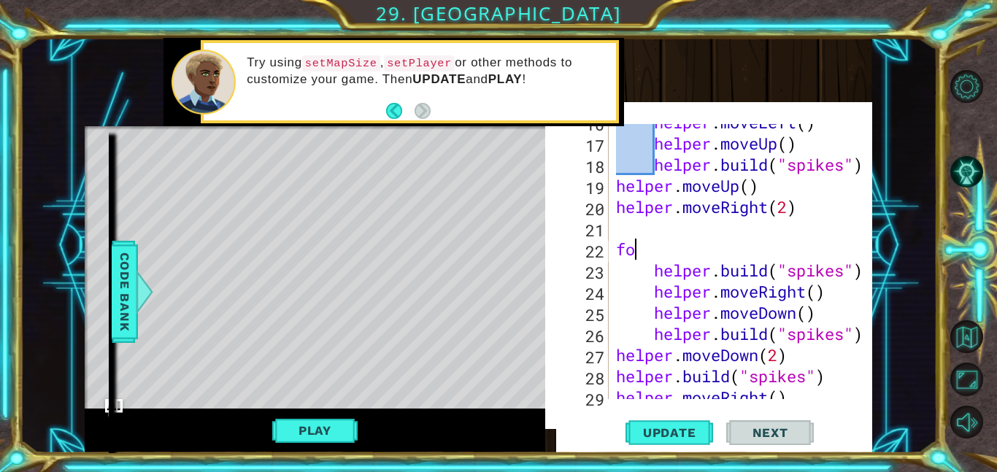
scroll to position [0, 0]
type textarea "f"
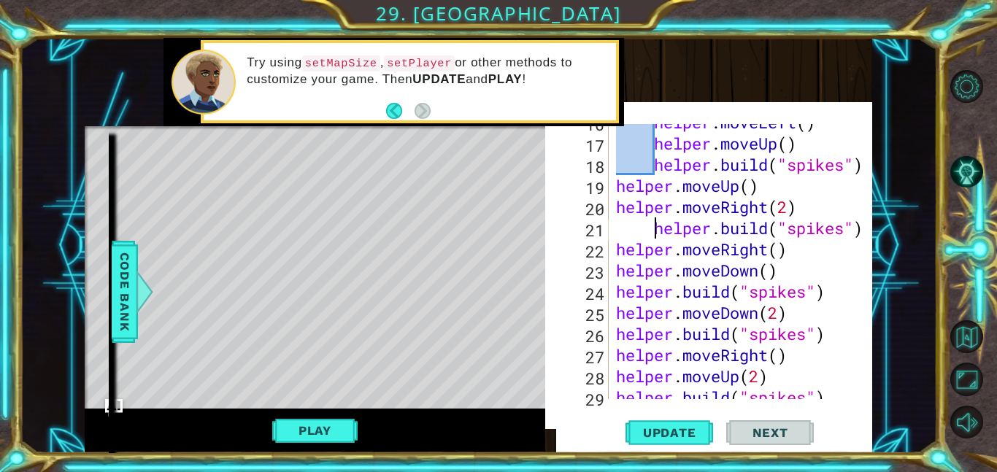
click at [612, 253] on div "helper.build("spikes") 16 17 18 19 20 21 22 23 24 25 26 27 28 29 30 helper . mo…" at bounding box center [718, 261] width 302 height 275
click at [613, 252] on div "helper . moveLeft ( ) helper . moveUp ( ) helper . build ( "spikes" ) helper . …" at bounding box center [744, 270] width 263 height 317
click at [613, 269] on div "helper . moveLeft ( ) helper . moveUp ( ) helper . build ( "spikes" ) helper . …" at bounding box center [744, 270] width 263 height 317
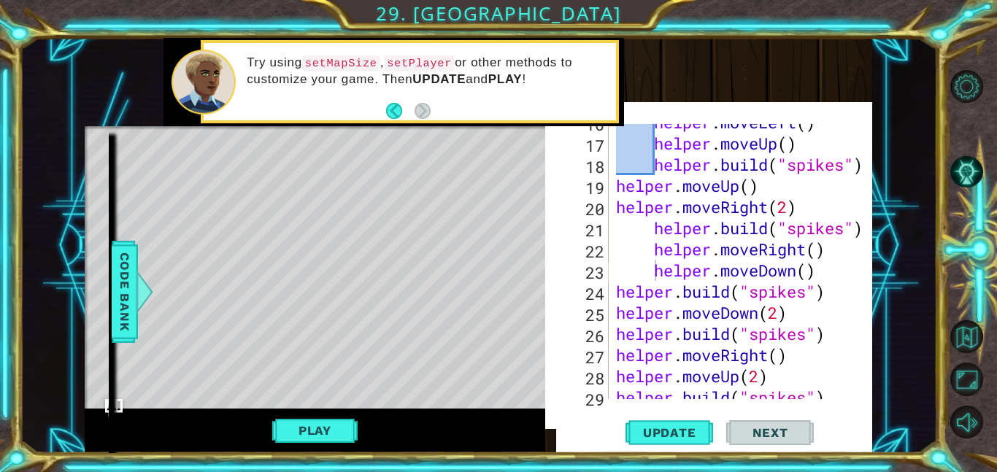
click at [611, 292] on div "helper.moveDown() 16 17 18 19 20 21 22 23 24 25 26 27 28 29 30 helper . moveLef…" at bounding box center [718, 261] width 302 height 275
click at [615, 292] on div "helper . moveLeft ( ) helper . moveUp ( ) helper . build ( "spikes" ) helper . …" at bounding box center [744, 270] width 263 height 317
click at [825, 206] on div "helper . moveLeft ( ) helper . moveUp ( ) helper . build ( "spikes" ) helper . …" at bounding box center [744, 270] width 263 height 317
type textarea "helper.moveRight(2)"
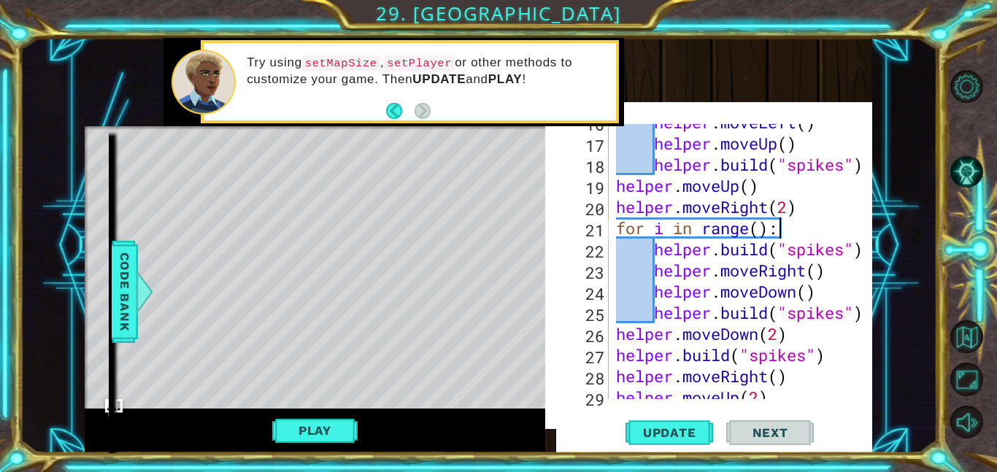
scroll to position [0, 7]
type textarea "for i in range(3):"
click at [677, 428] on span "Update" at bounding box center [669, 433] width 82 height 15
click at [665, 421] on button "Update" at bounding box center [669, 433] width 88 height 42
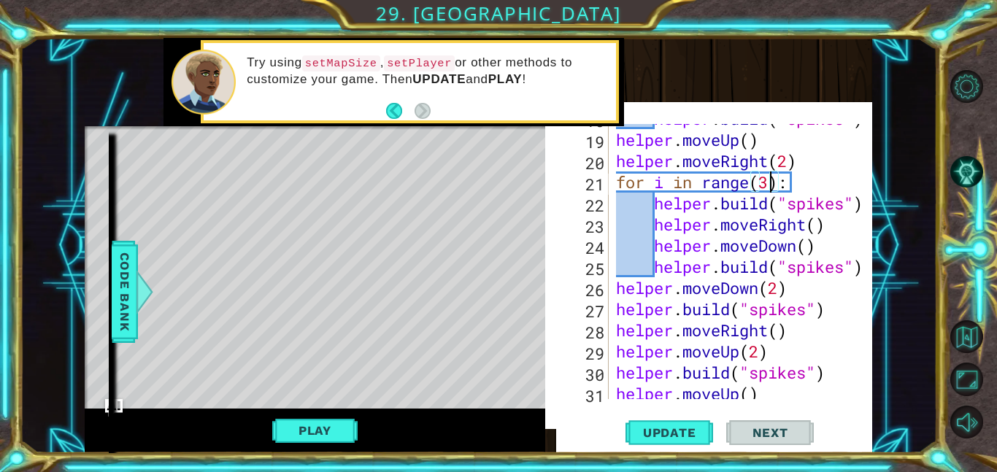
scroll to position [428, 0]
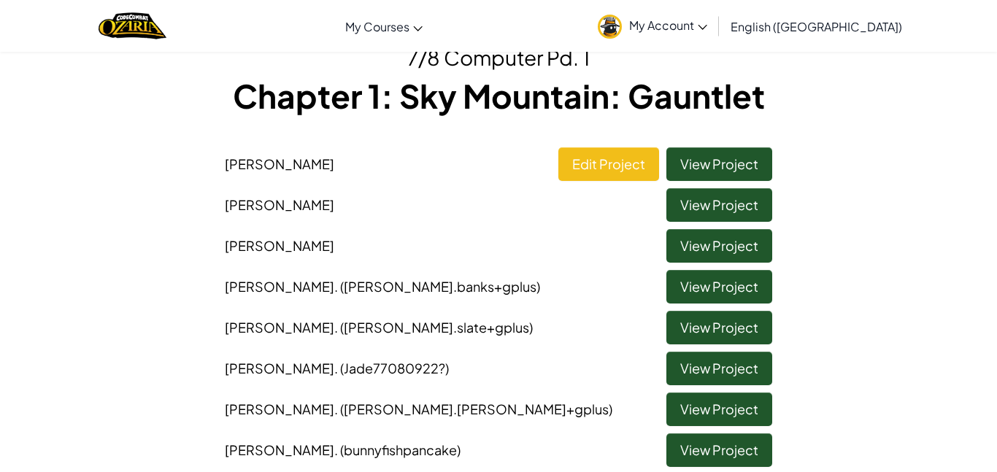
scroll to position [72, 0]
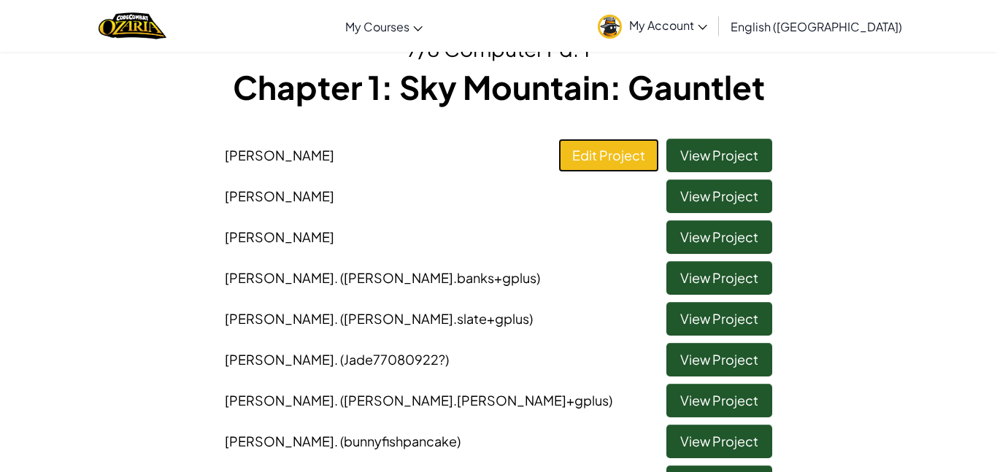
click at [611, 159] on link "Edit Project" at bounding box center [608, 156] width 101 height 34
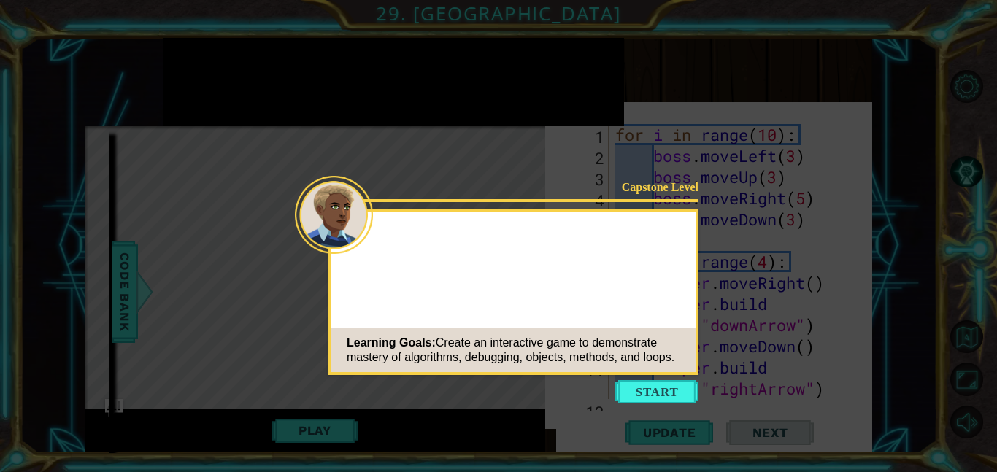
click at [655, 400] on button "Start" at bounding box center [656, 391] width 83 height 23
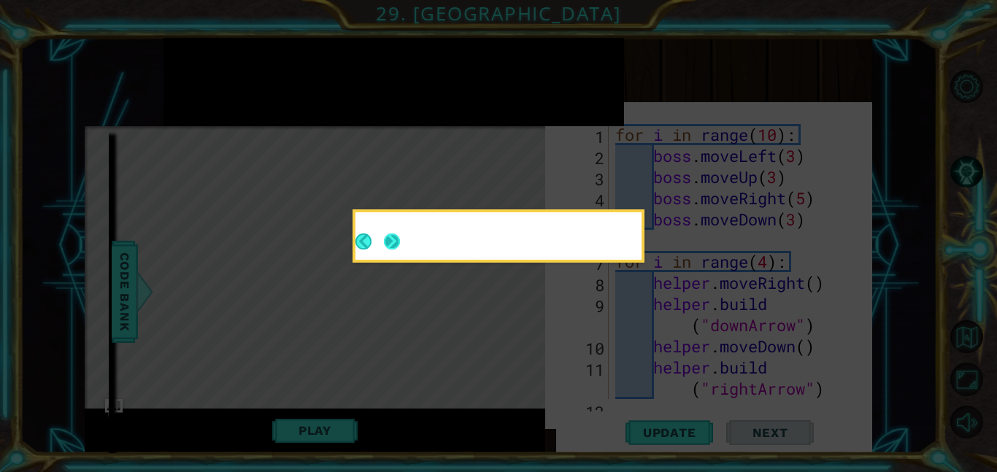
click at [395, 244] on button "Next" at bounding box center [392, 242] width 16 height 16
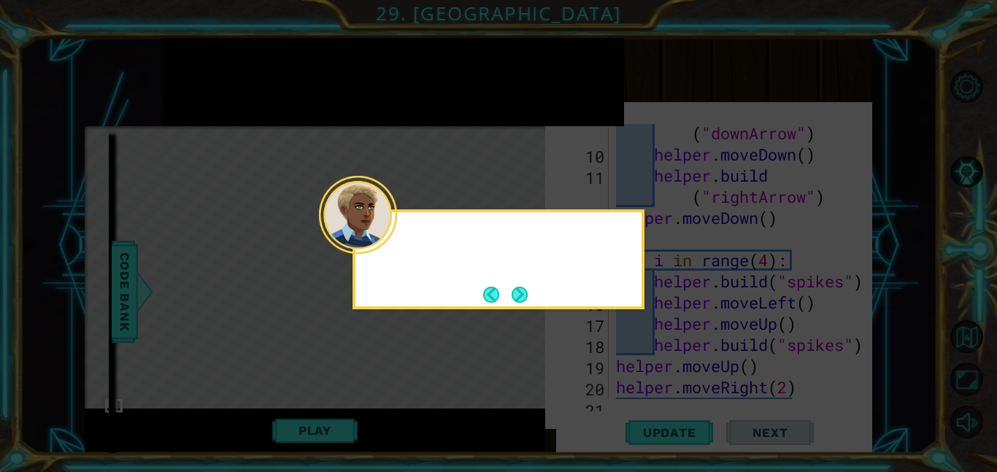
click at [397, 246] on div at bounding box center [498, 239] width 286 height 42
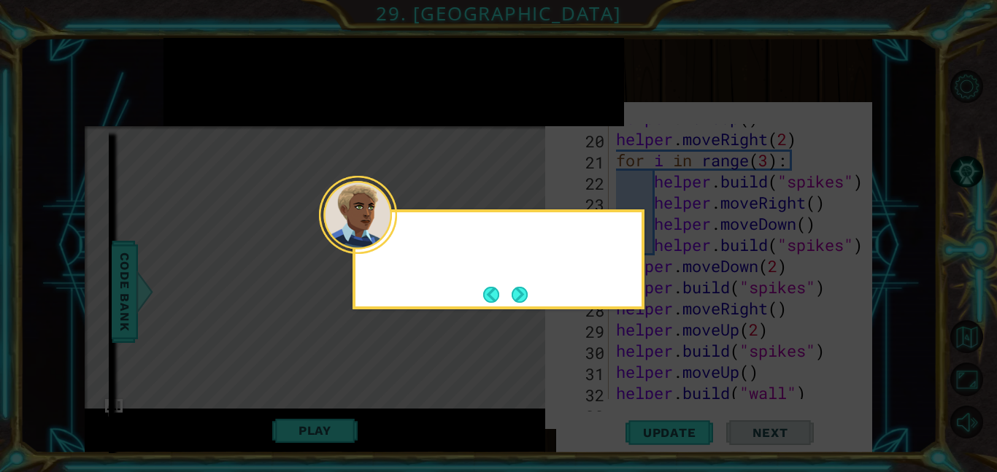
scroll to position [466, 0]
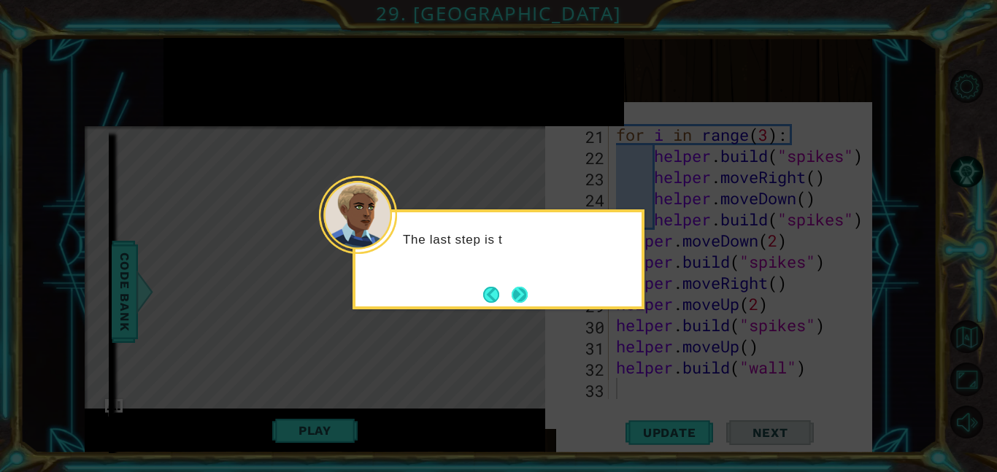
click at [528, 290] on button "Next" at bounding box center [520, 295] width 16 height 16
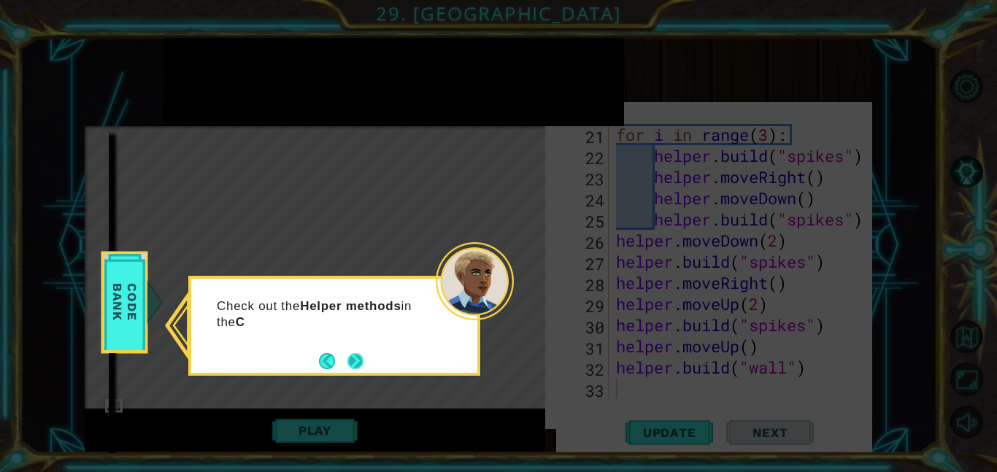
click at [356, 355] on button "Next" at bounding box center [355, 361] width 16 height 16
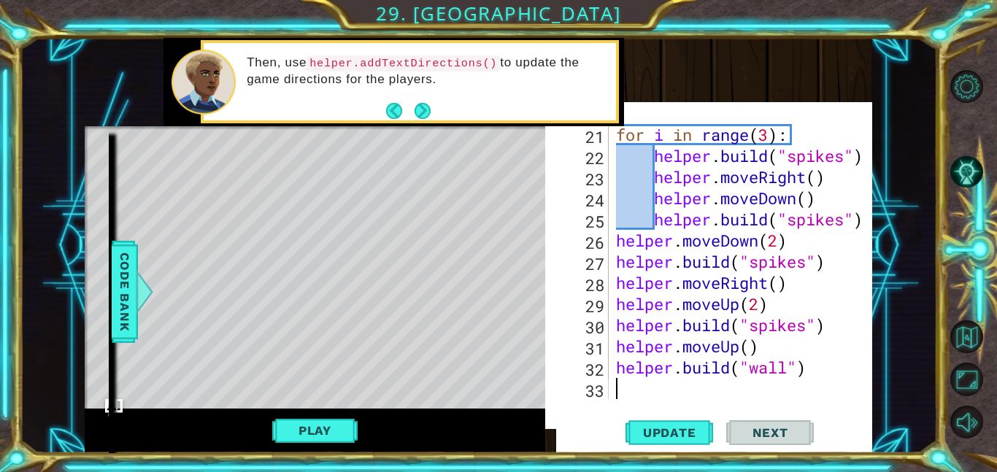
click at [417, 121] on footer at bounding box center [408, 111] width 45 height 22
click at [428, 114] on button "Next" at bounding box center [423, 111] width 16 height 16
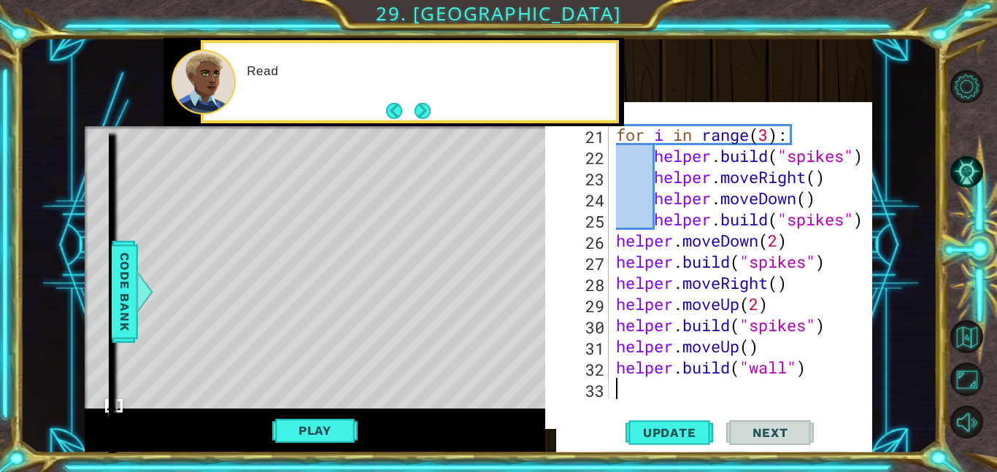
click at [428, 114] on button "Next" at bounding box center [423, 111] width 16 height 16
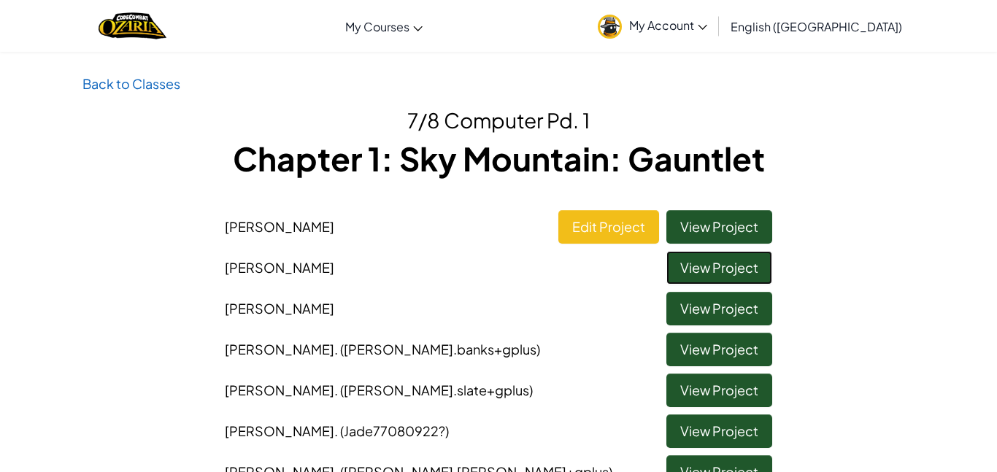
click at [714, 258] on link "View Project" at bounding box center [719, 268] width 106 height 34
